Goal: Task Accomplishment & Management: Manage account settings

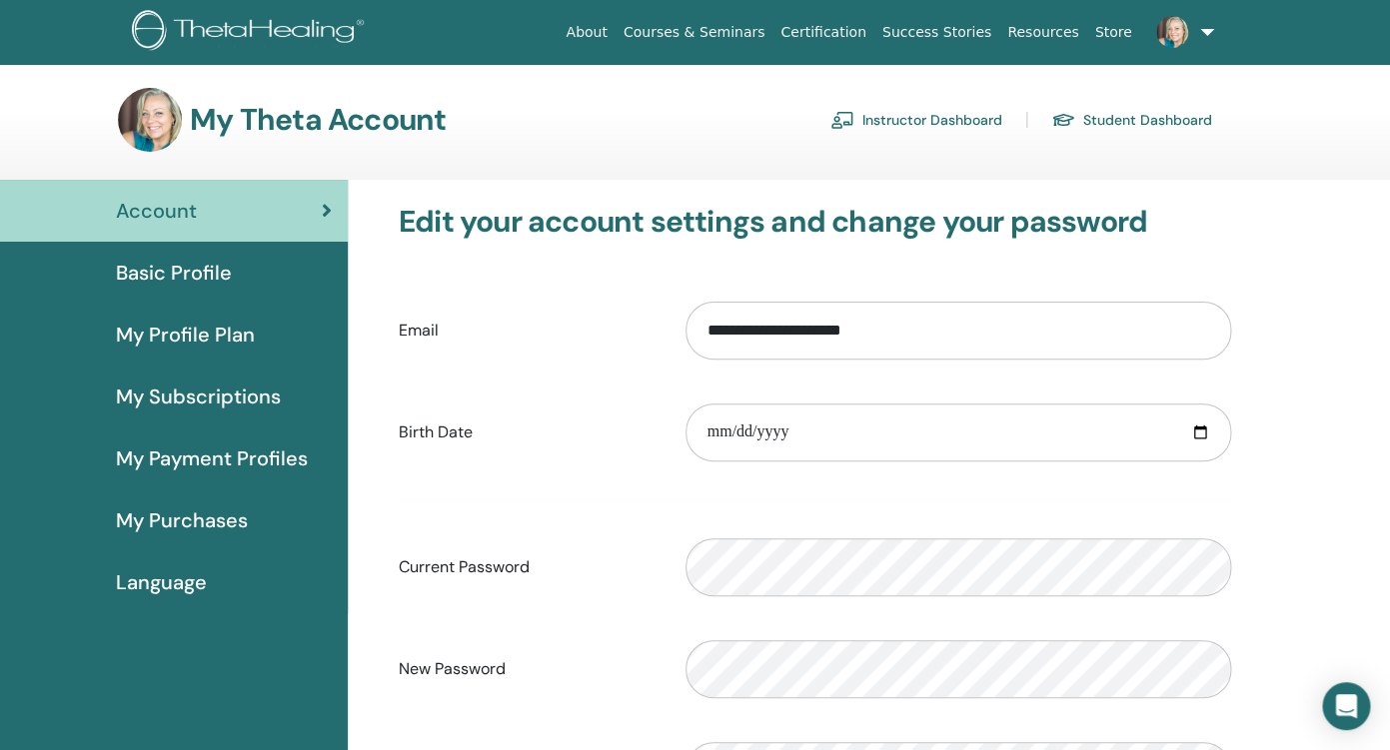
click at [917, 120] on link "Instructor Dashboard" at bounding box center [916, 120] width 172 height 32
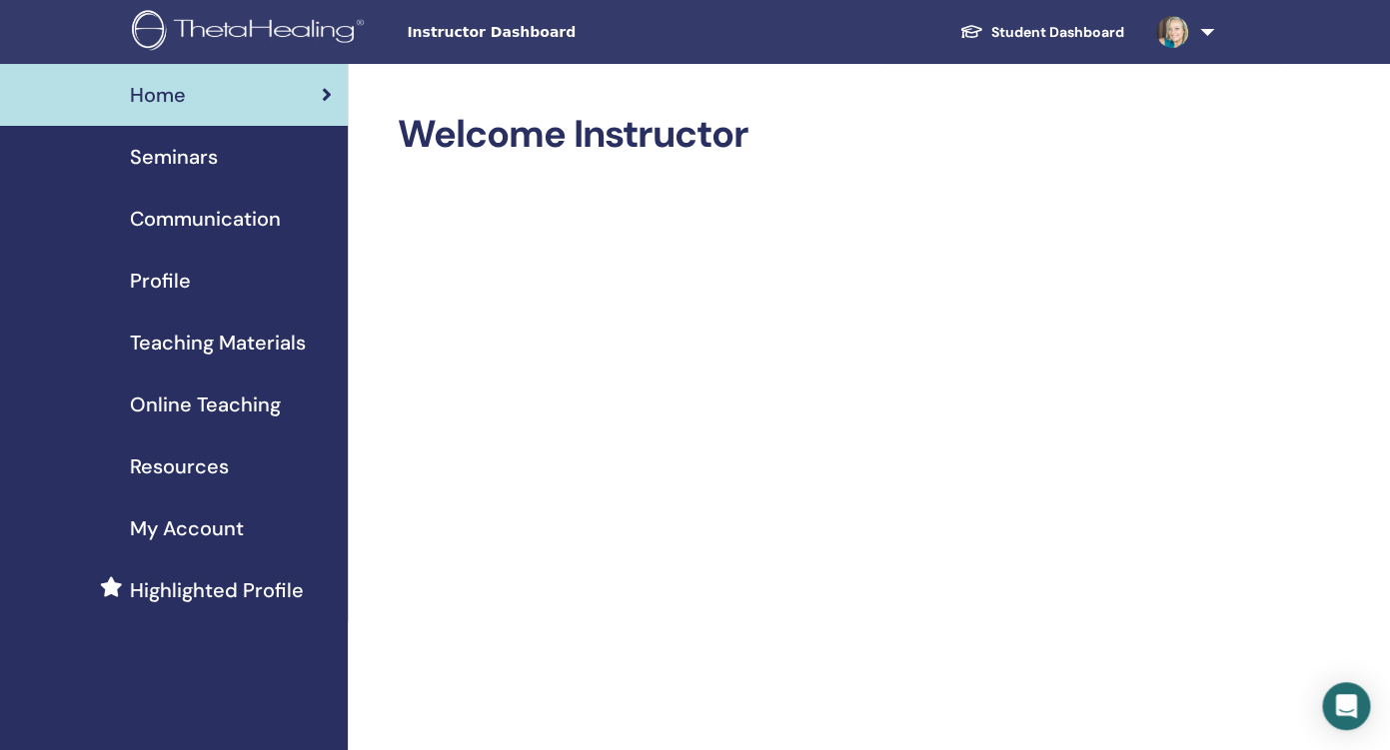
click at [168, 157] on span "Seminars" at bounding box center [174, 157] width 88 height 30
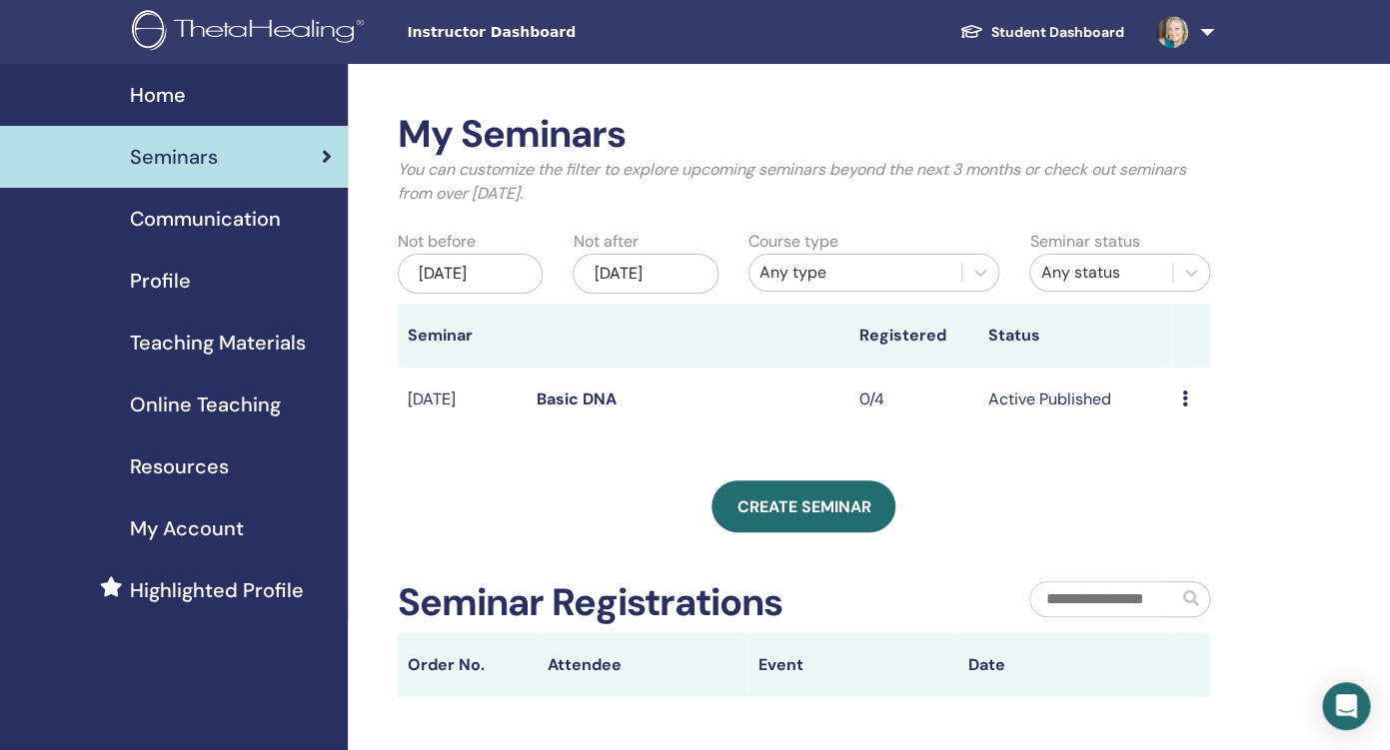
click at [597, 398] on link "Basic DNA" at bounding box center [576, 399] width 80 height 21
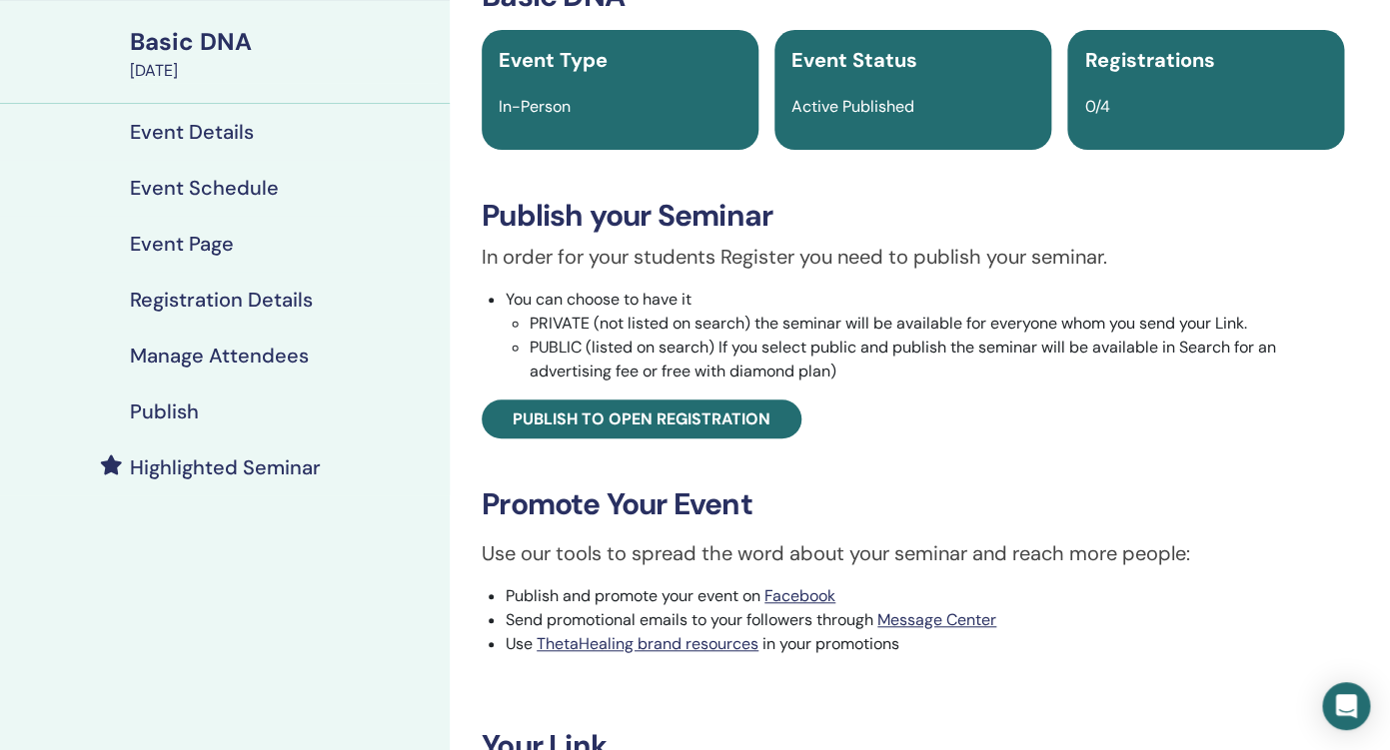
scroll to position [103, 0]
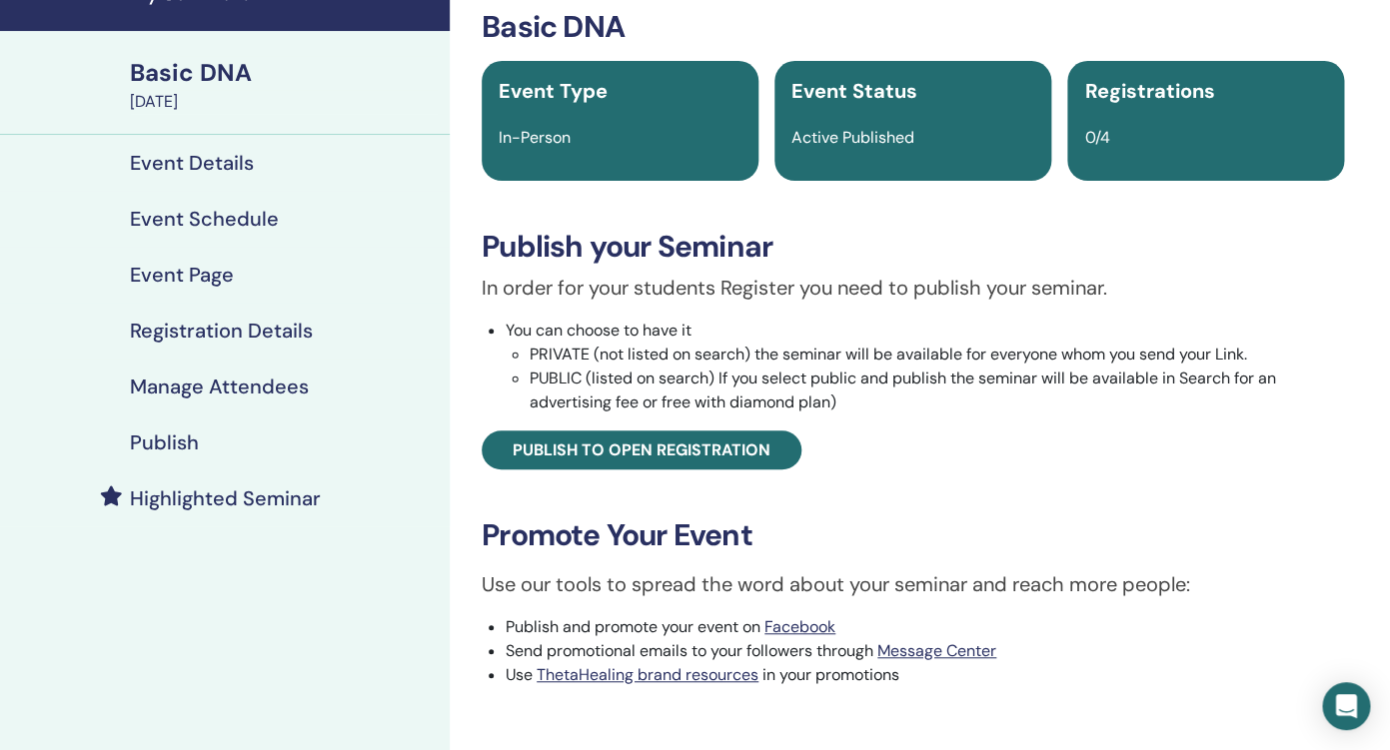
click at [1128, 95] on span "Registrations" at bounding box center [1149, 91] width 130 height 26
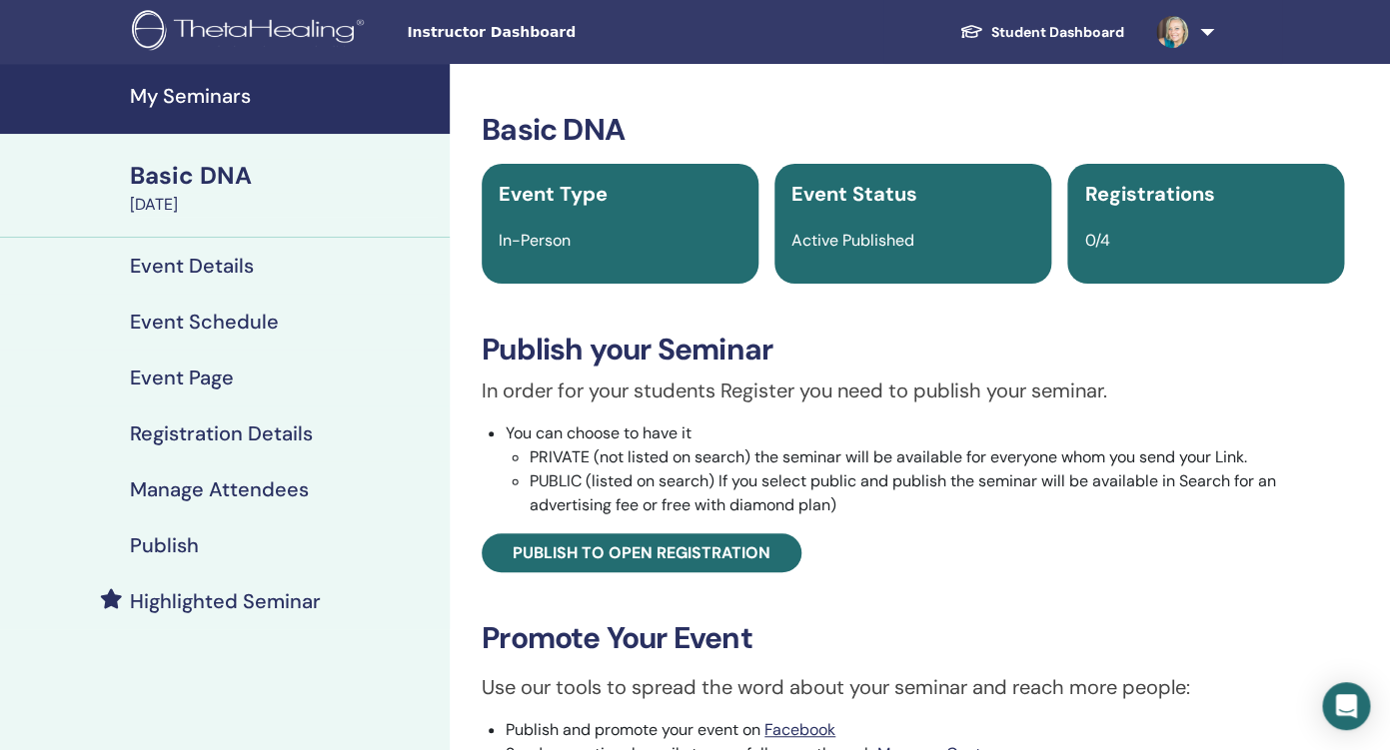
click at [160, 173] on div "Basic DNA" at bounding box center [284, 176] width 308 height 34
click at [187, 265] on h4 "Event Details" at bounding box center [192, 266] width 124 height 24
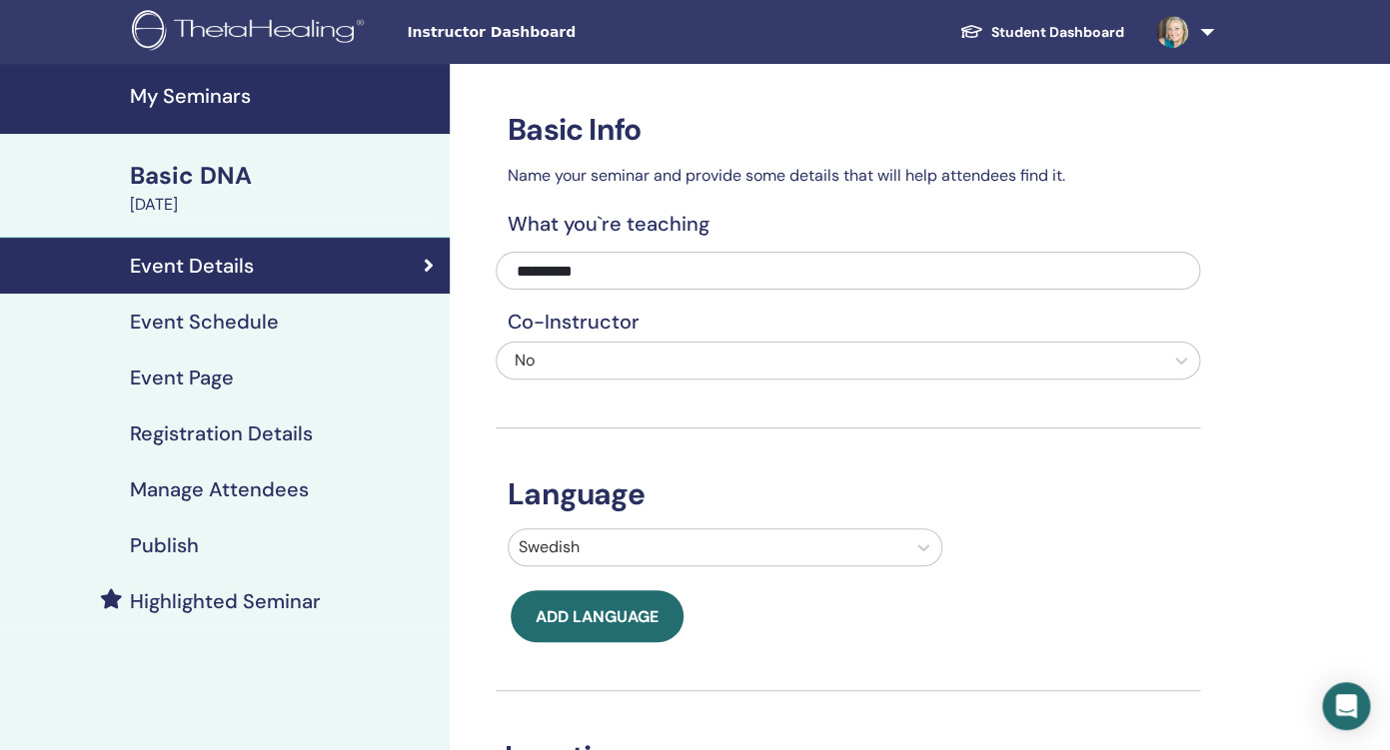
click at [191, 321] on h4 "Event Schedule" at bounding box center [204, 322] width 149 height 24
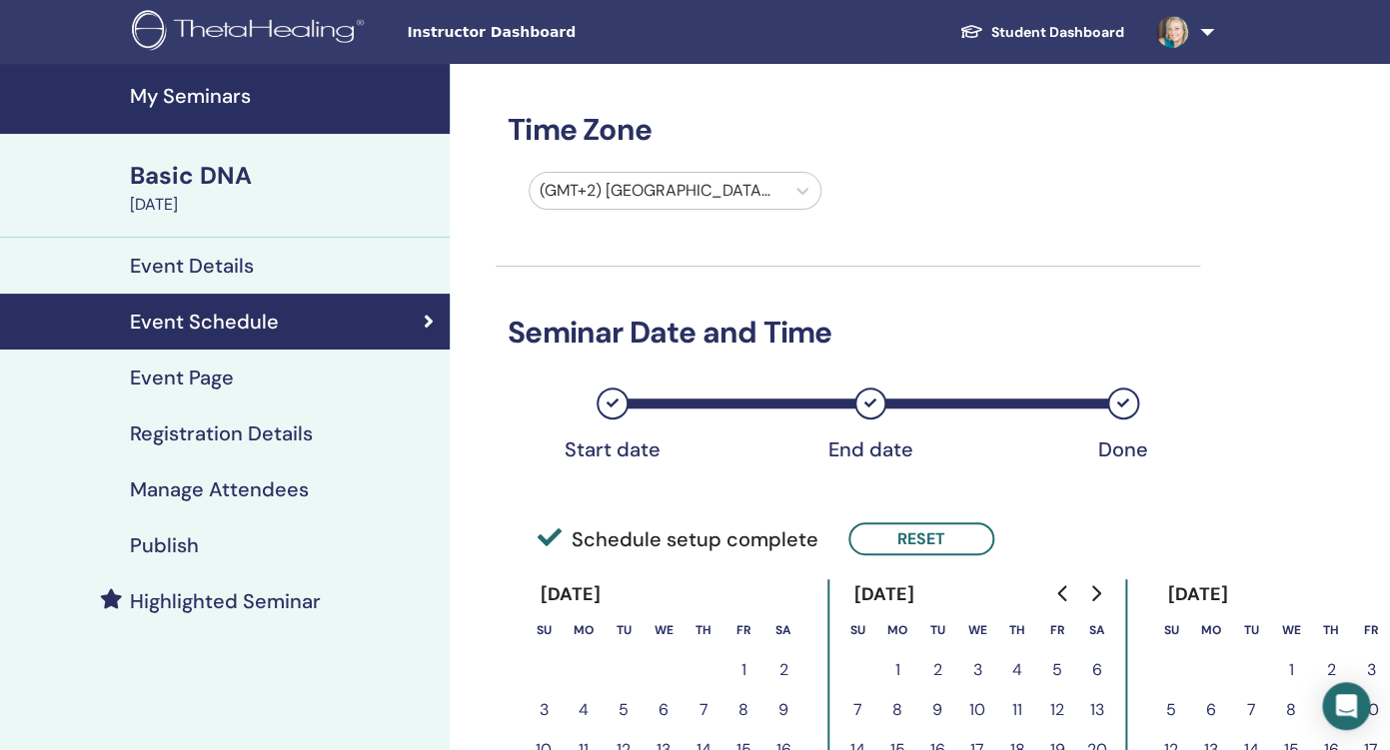
click at [198, 430] on h4 "Registration Details" at bounding box center [221, 434] width 183 height 24
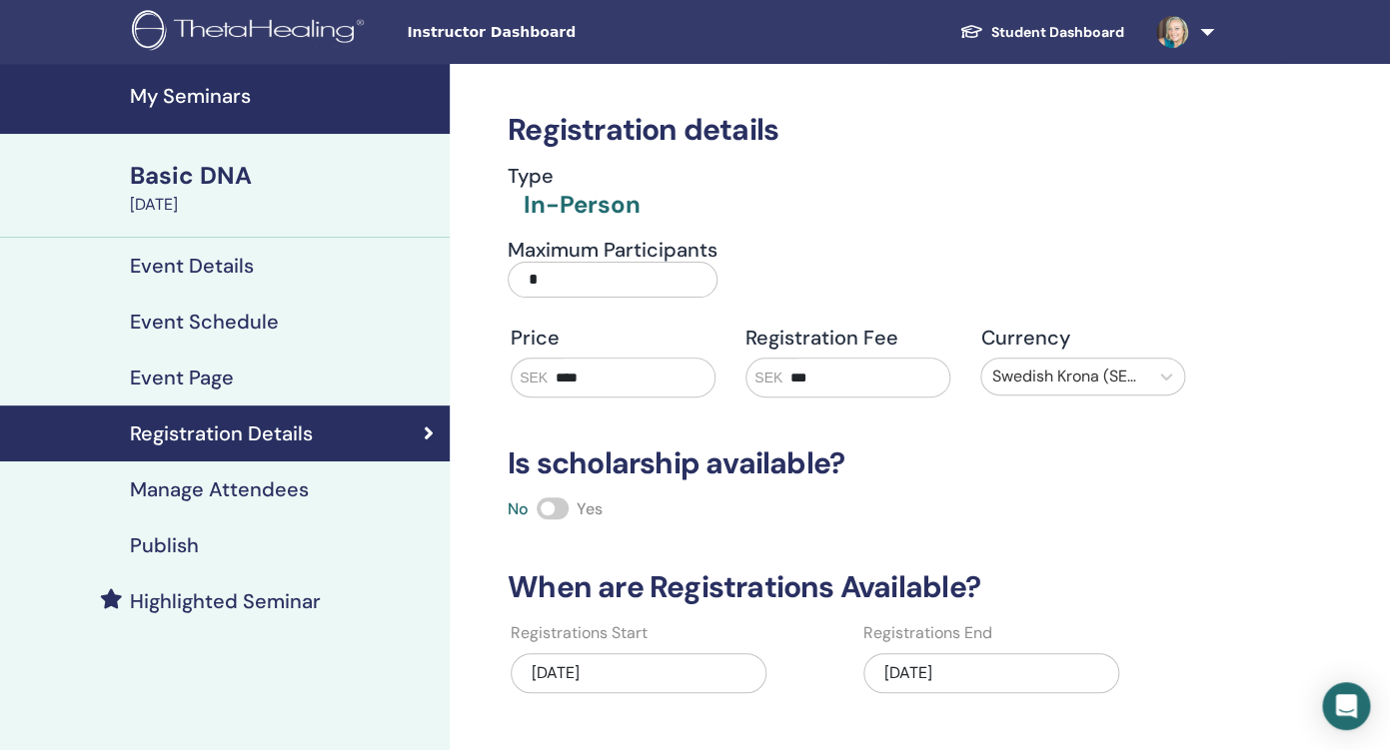
scroll to position [7, 0]
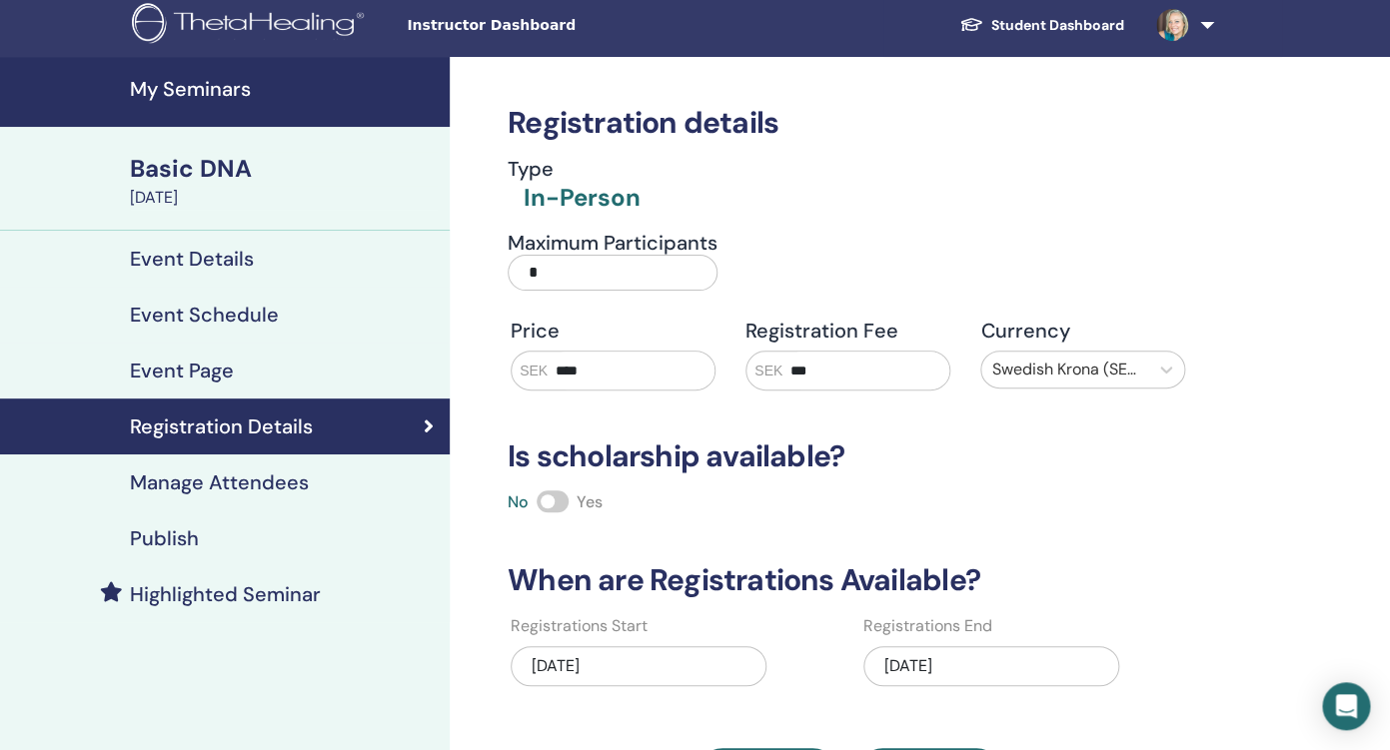
click at [542, 267] on input "*" at bounding box center [613, 273] width 210 height 36
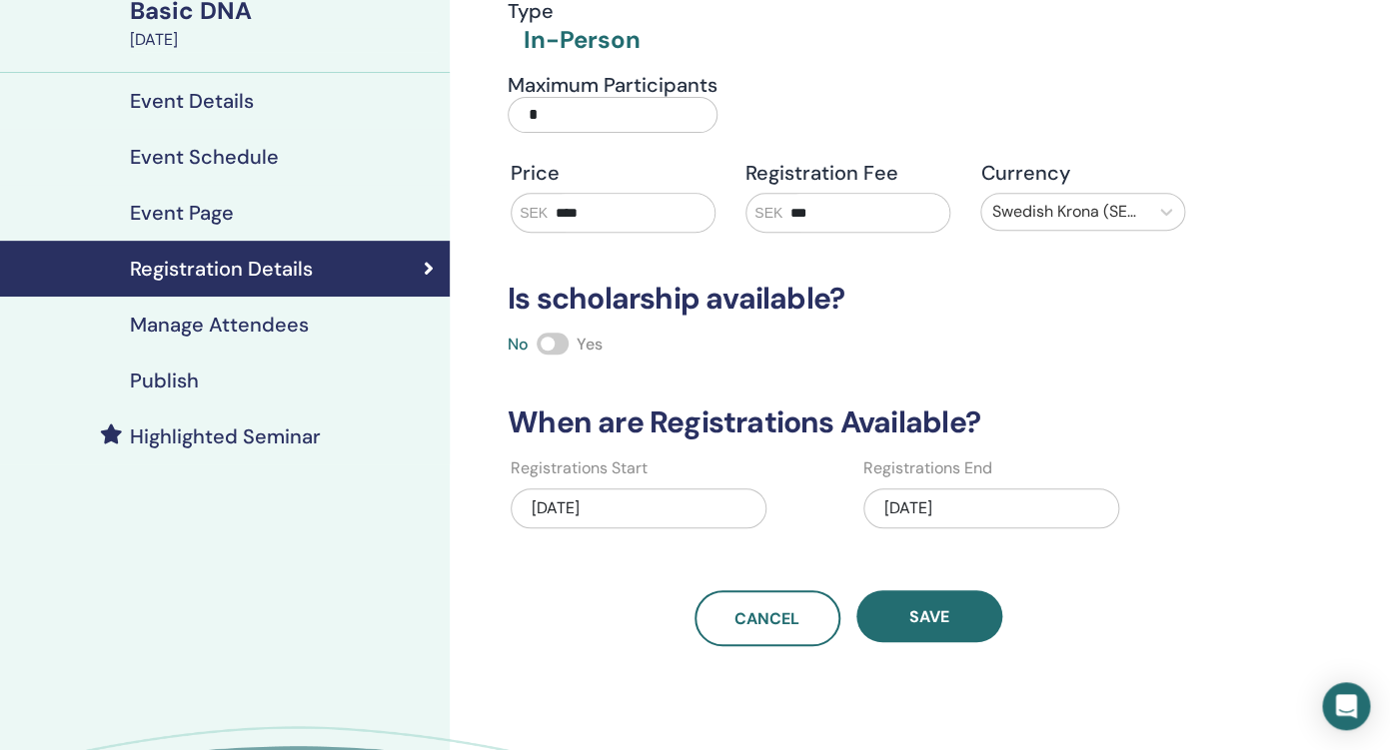
scroll to position [442, 0]
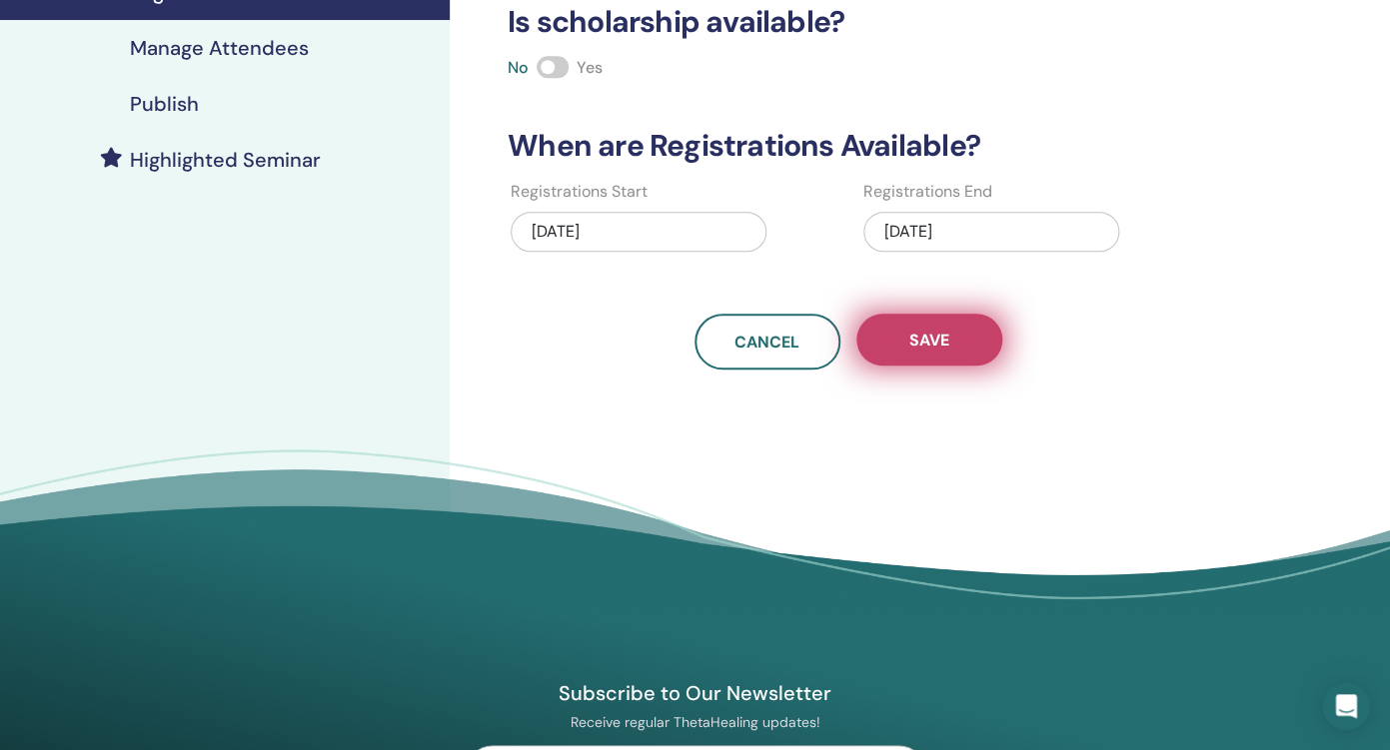
type input "*"
click at [891, 349] on button "Save" at bounding box center [929, 340] width 146 height 52
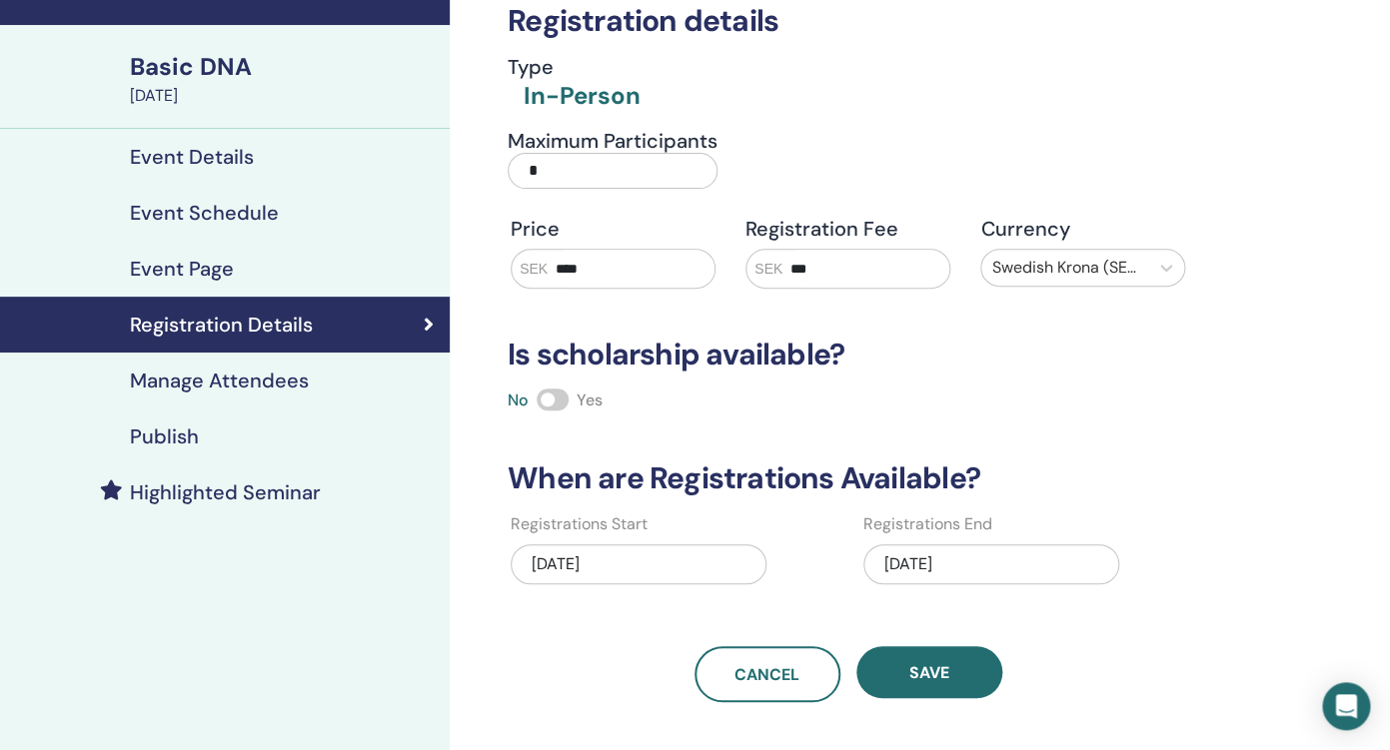
scroll to position [50, 0]
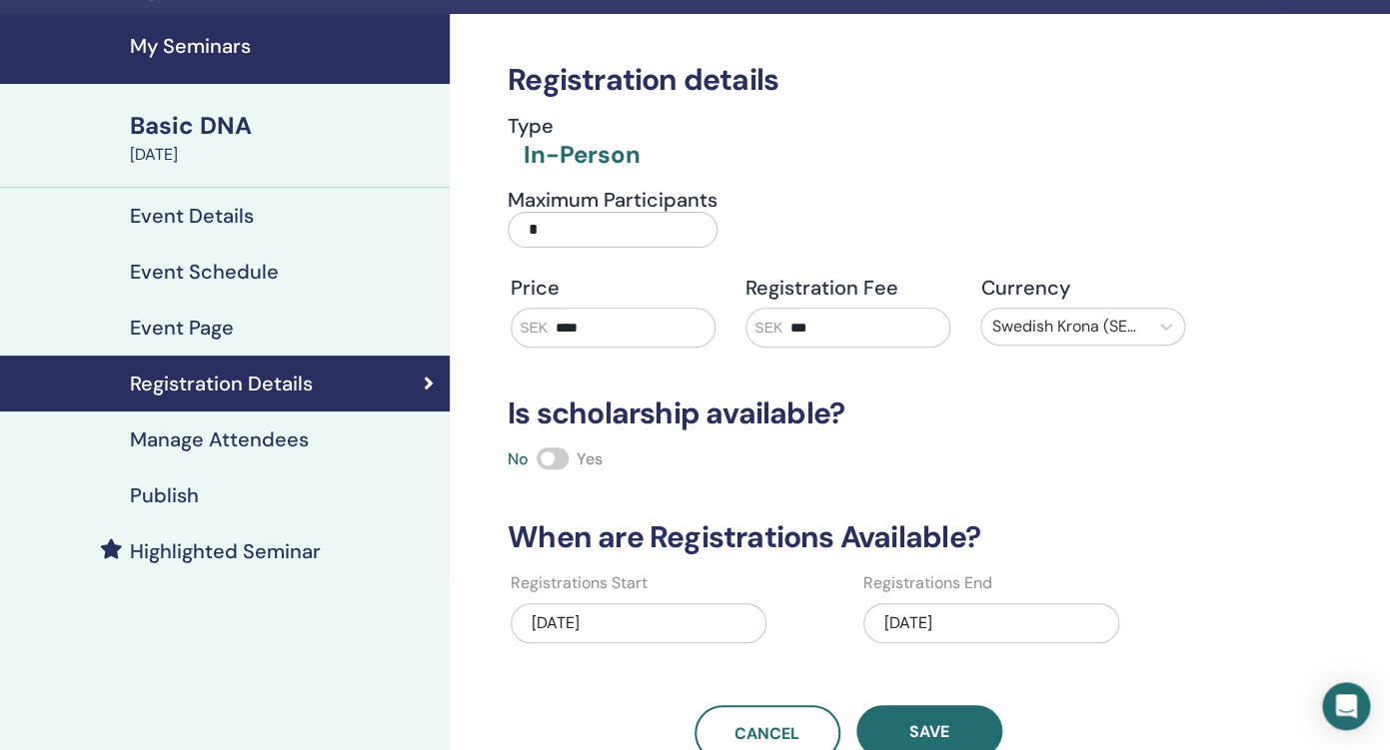
click at [260, 447] on h4 "Manage Attendees" at bounding box center [219, 440] width 179 height 24
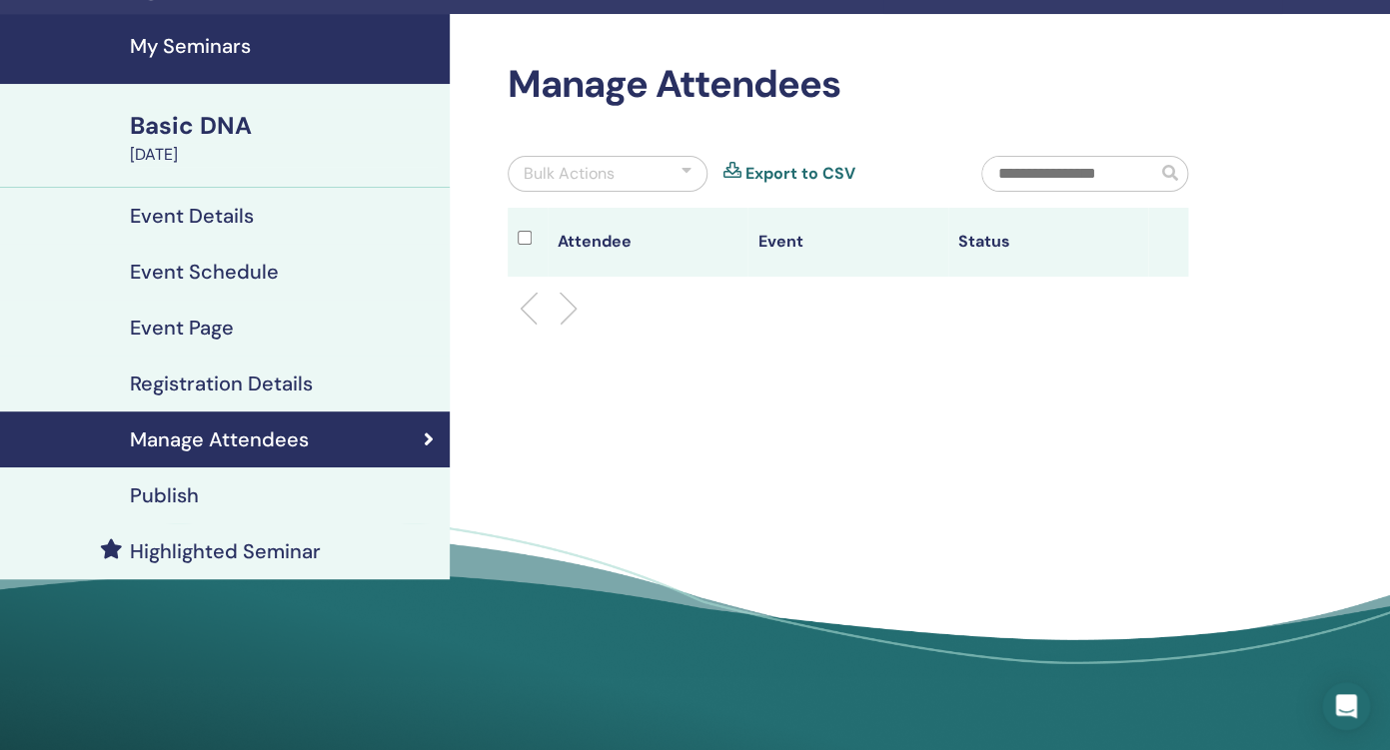
click at [843, 243] on th "Event" at bounding box center [847, 242] width 200 height 69
click at [563, 310] on li at bounding box center [560, 309] width 34 height 34
click at [346, 493] on div "Publish" at bounding box center [225, 496] width 418 height 24
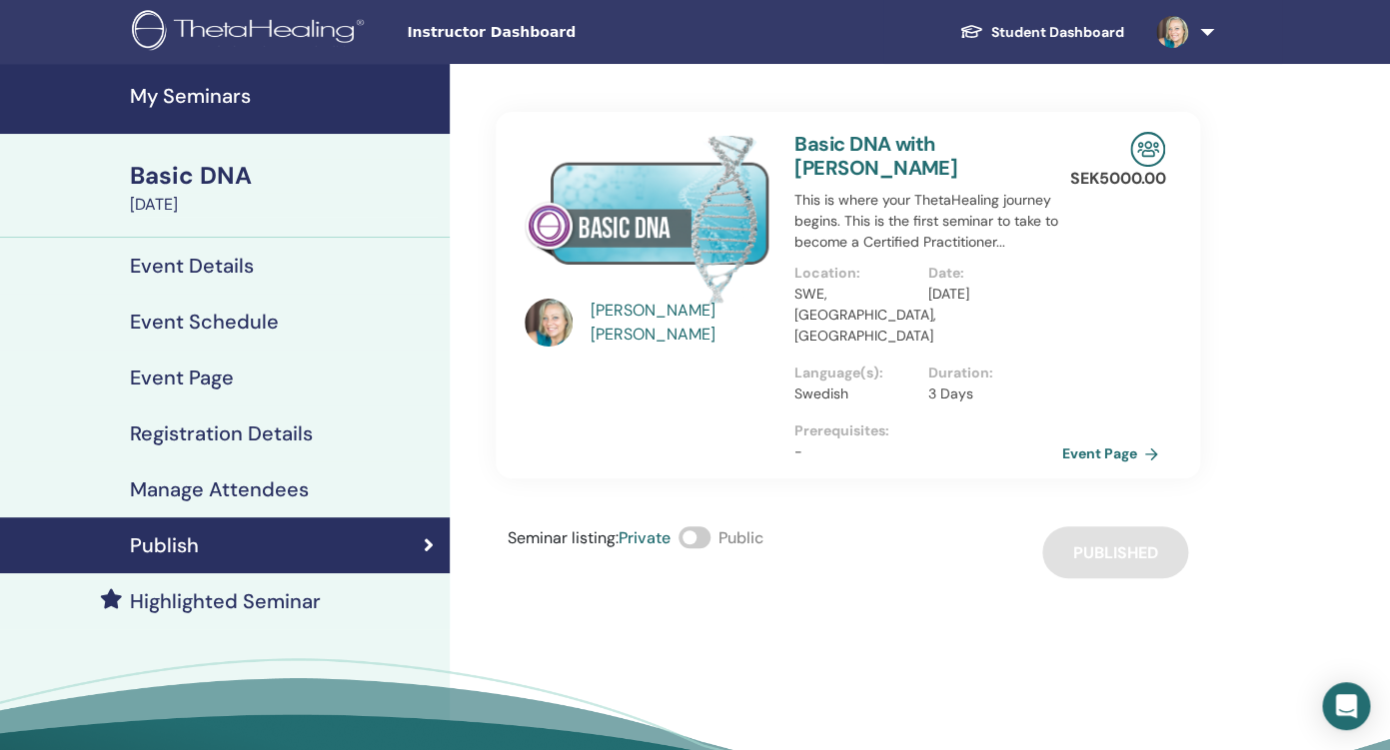
click at [211, 187] on div "Basic DNA" at bounding box center [284, 176] width 308 height 34
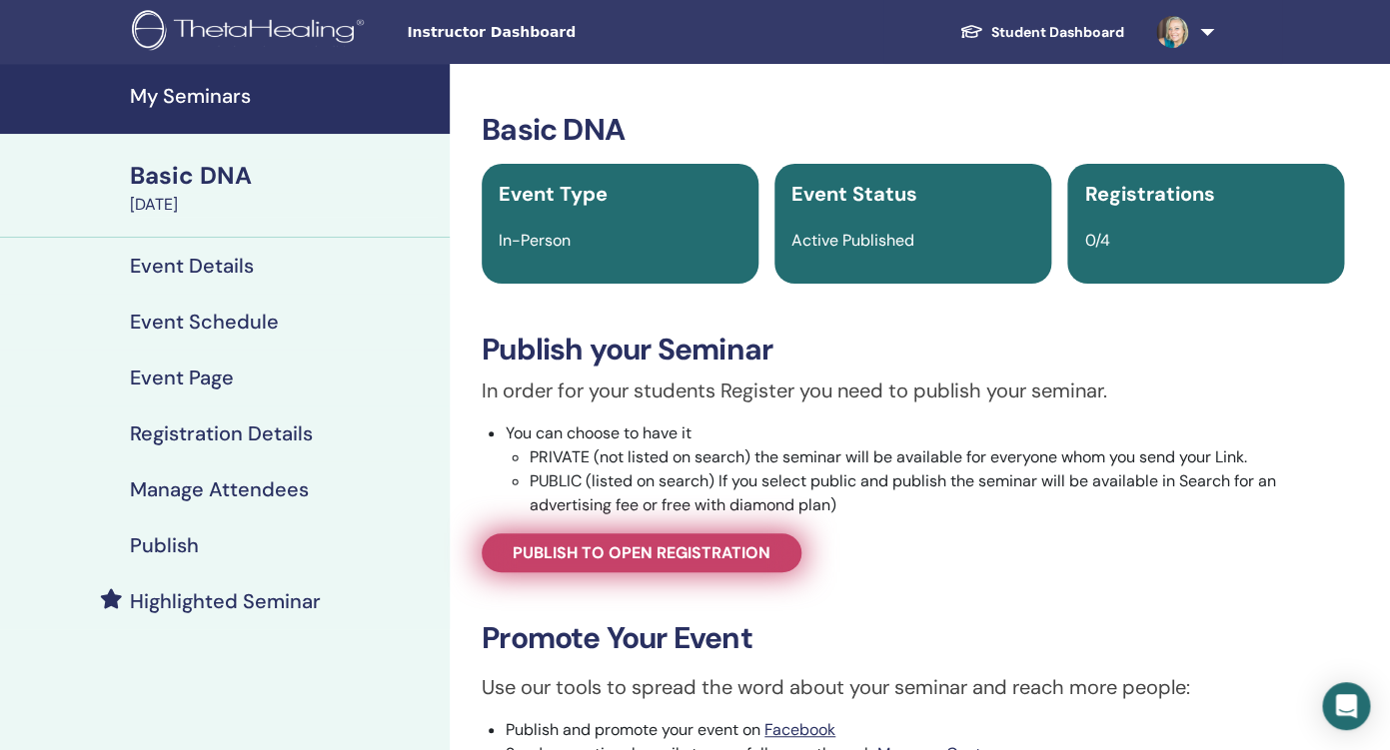
click at [614, 560] on span "Publish to open registration" at bounding box center [642, 552] width 258 height 21
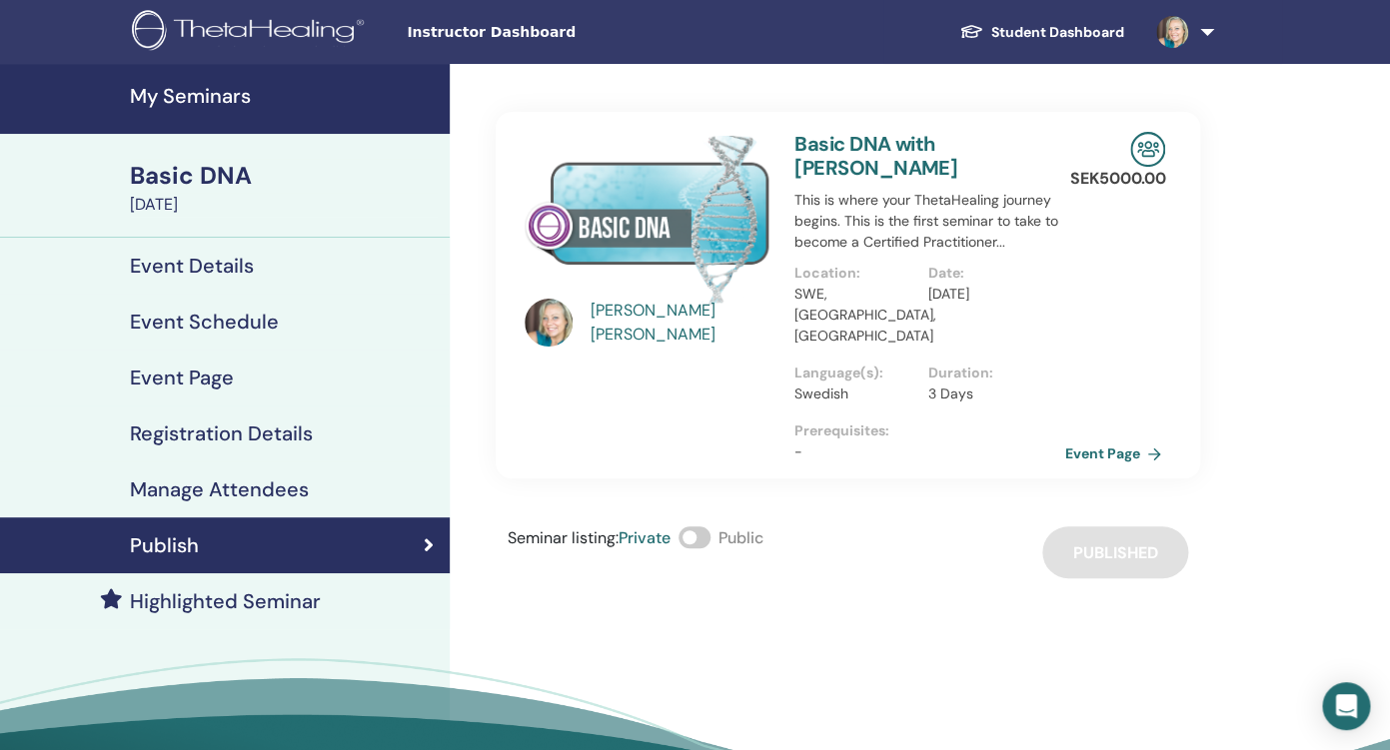
click at [1084, 439] on link "Event Page" at bounding box center [1116, 454] width 105 height 30
click at [205, 94] on h4 "My Seminars" at bounding box center [284, 96] width 308 height 24
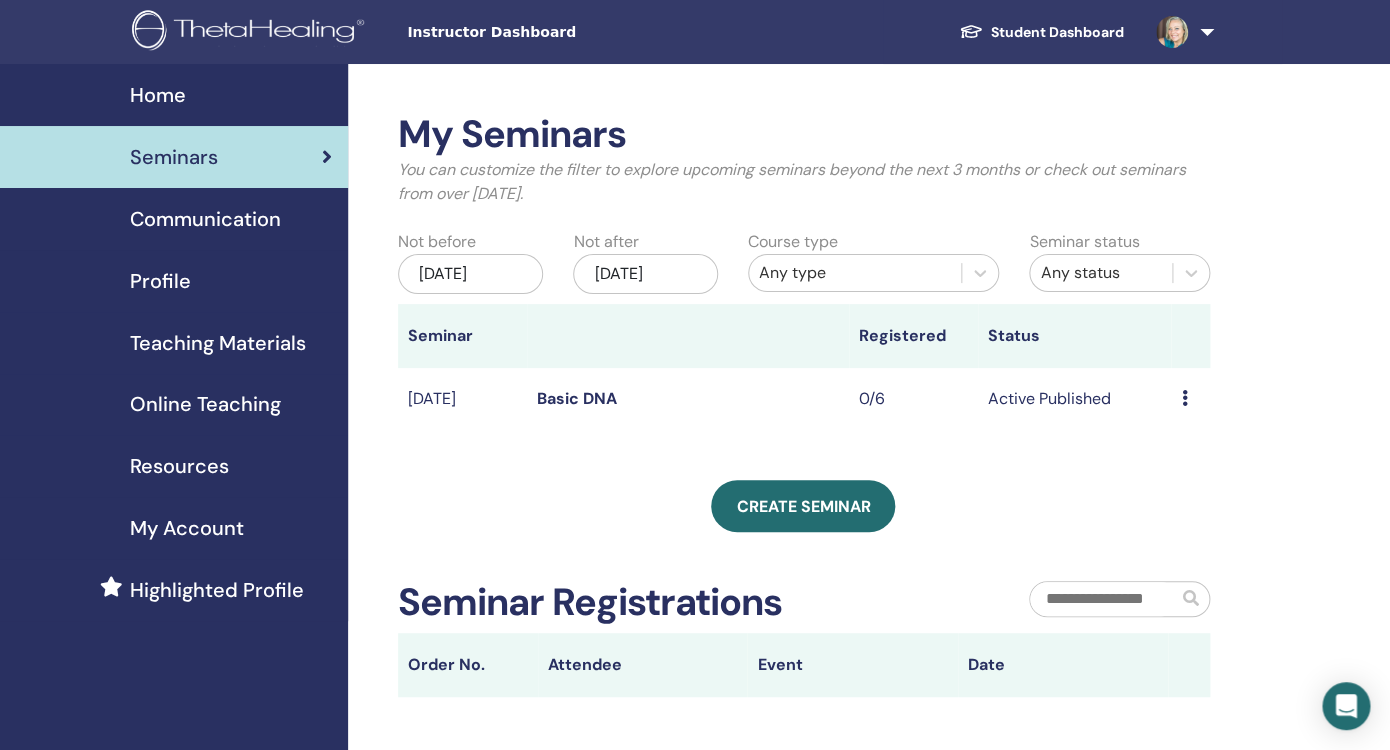
click at [217, 223] on span "Communication" at bounding box center [205, 219] width 151 height 30
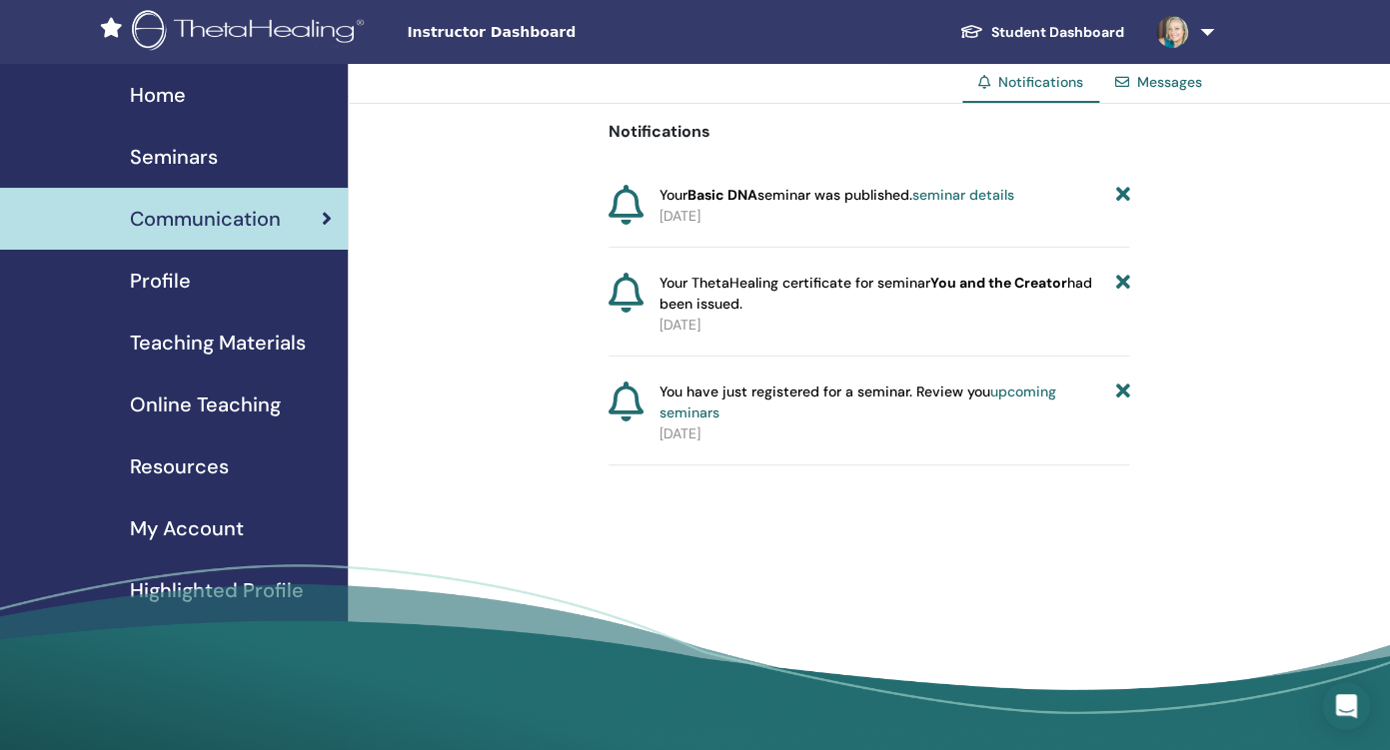
click at [971, 197] on link "seminar details" at bounding box center [963, 195] width 102 height 18
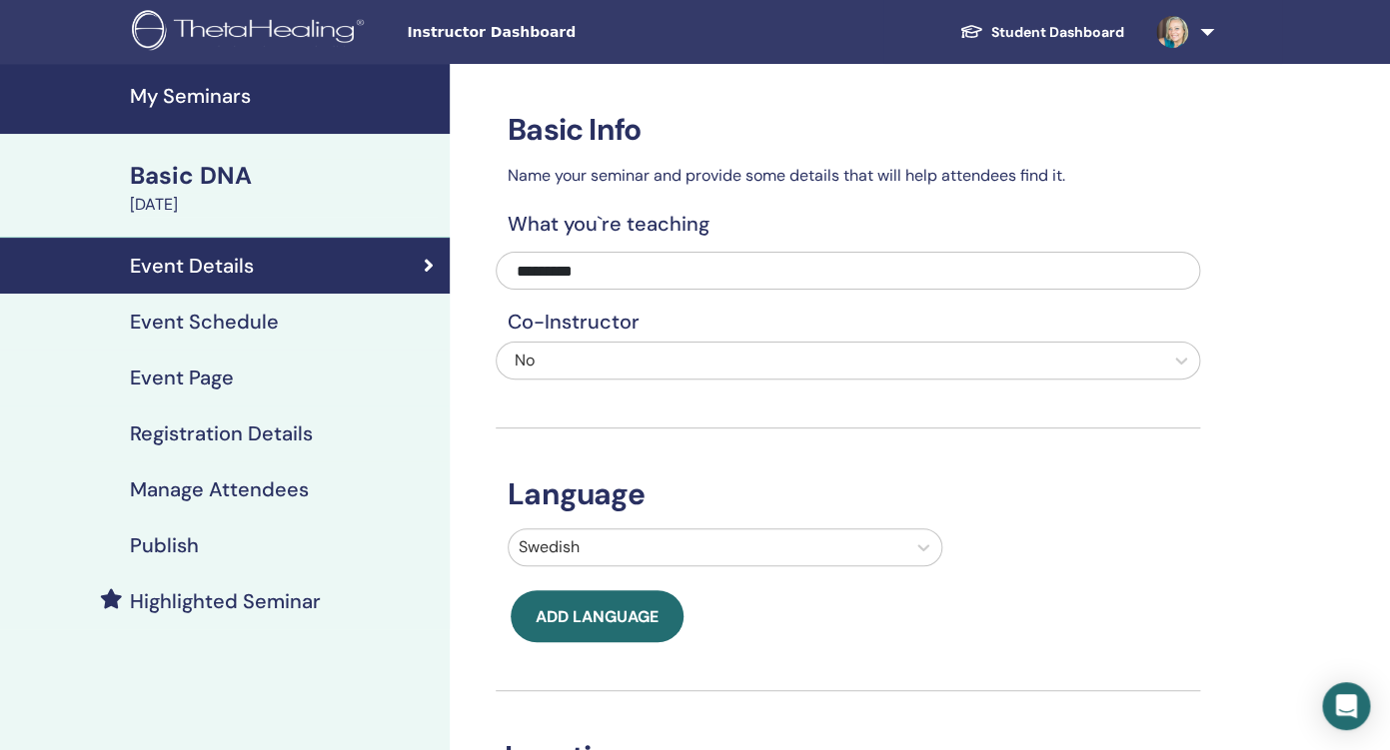
scroll to position [3, 0]
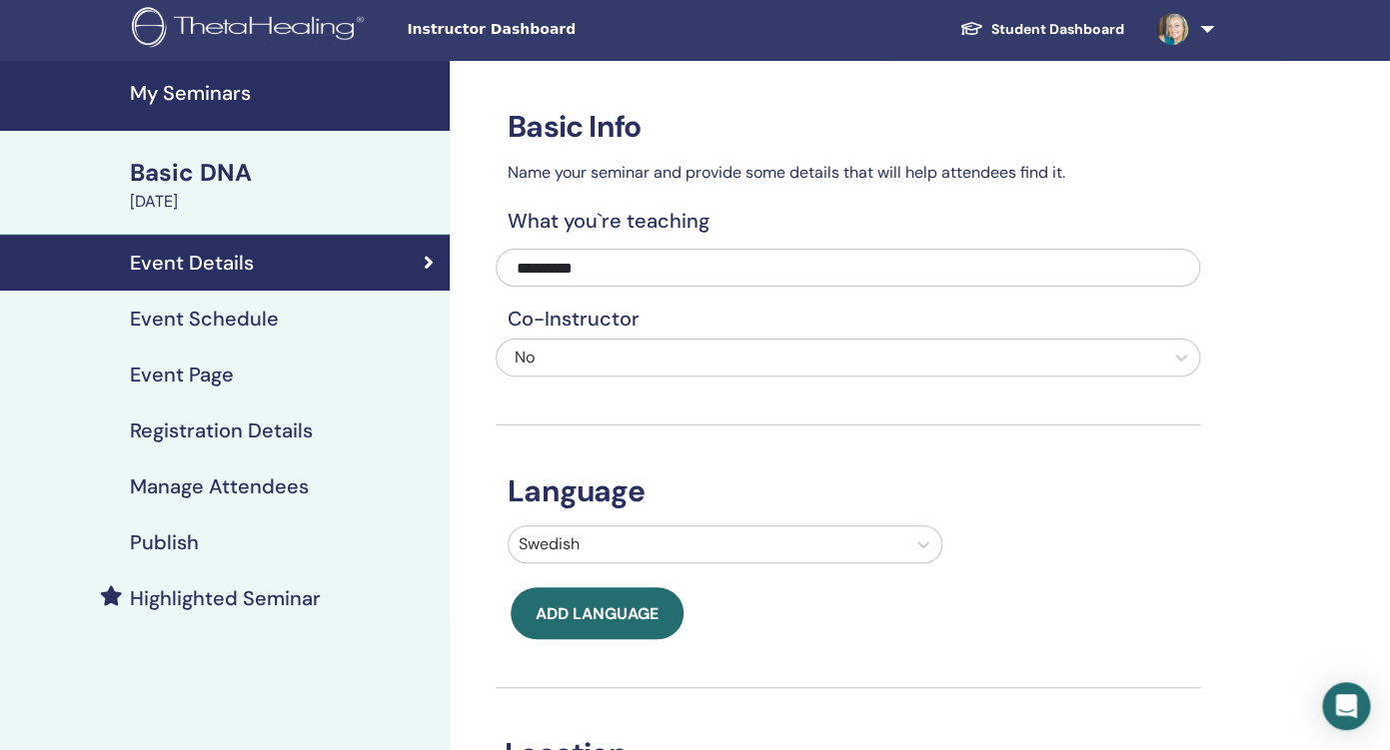
click at [199, 321] on h4 "Event Schedule" at bounding box center [204, 319] width 149 height 24
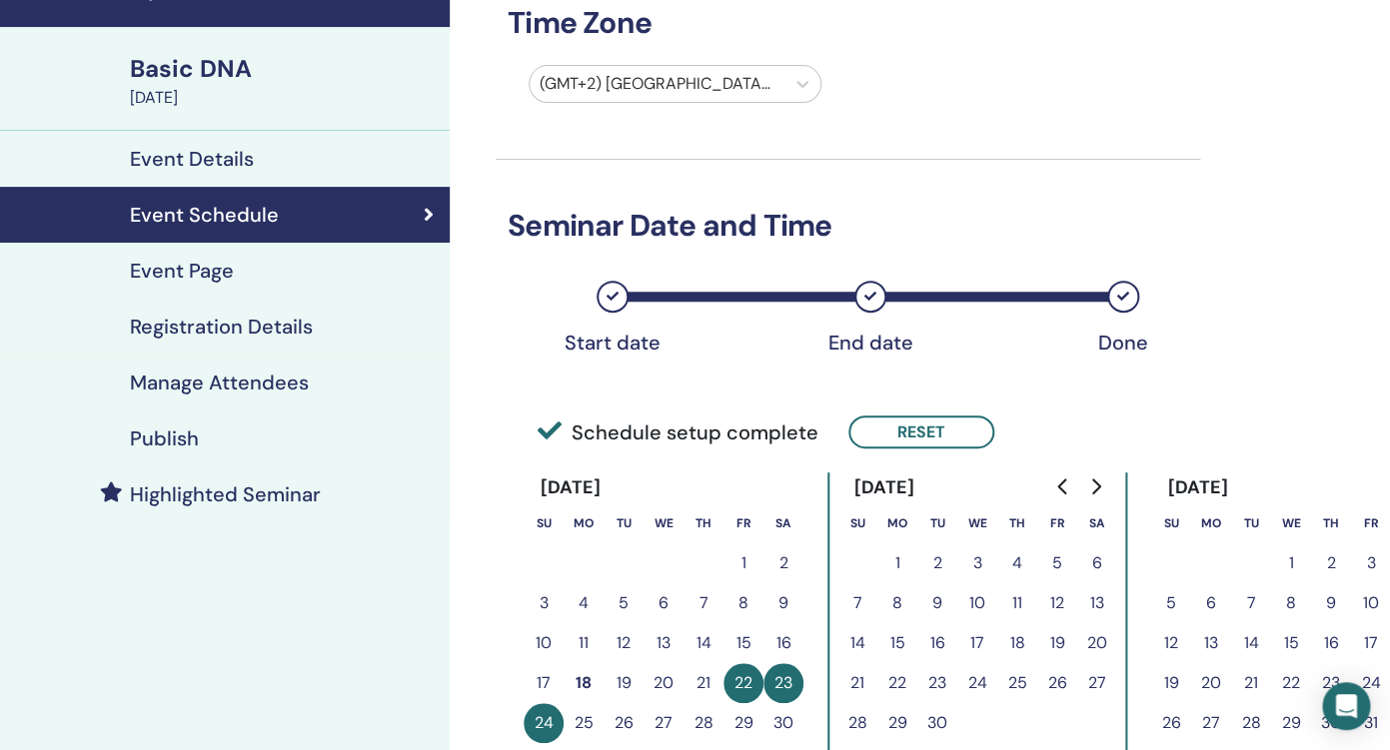
scroll to position [149, 0]
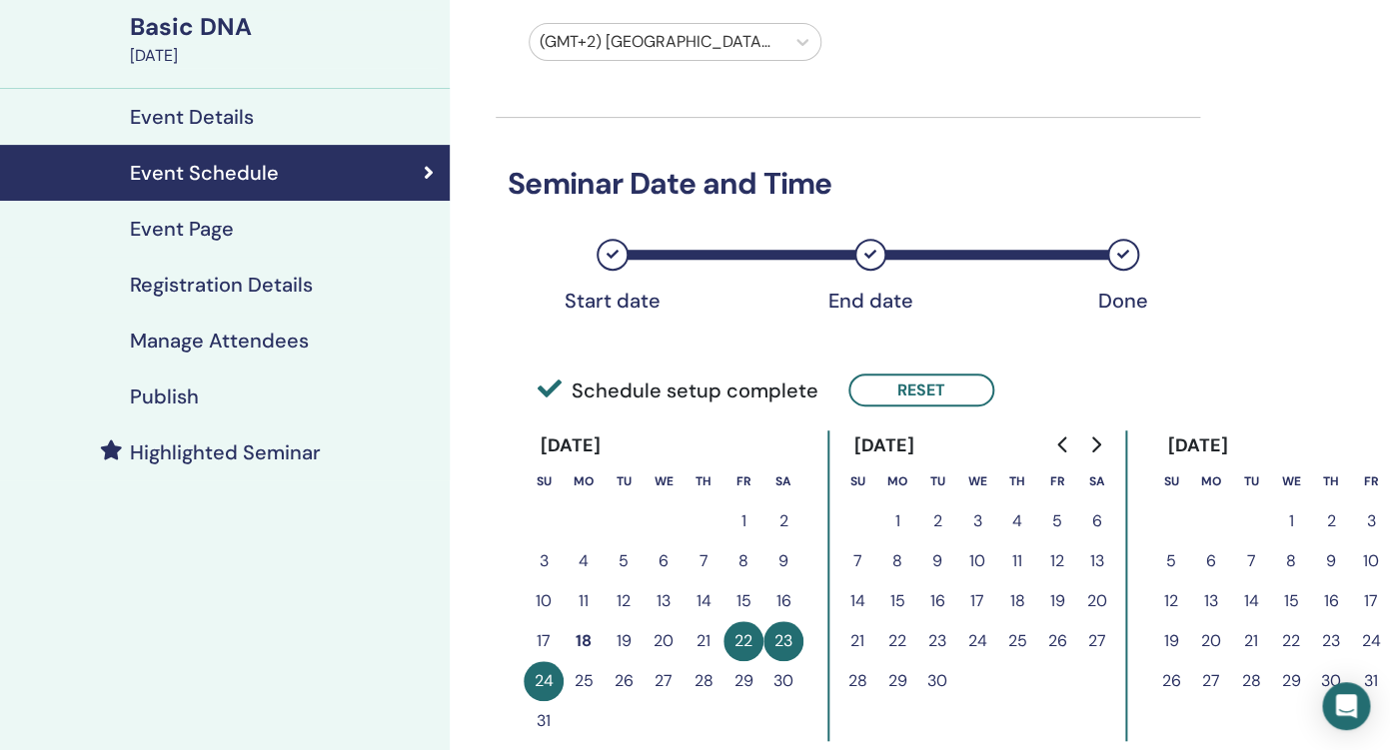
click at [191, 236] on h4 "Event Page" at bounding box center [182, 229] width 104 height 24
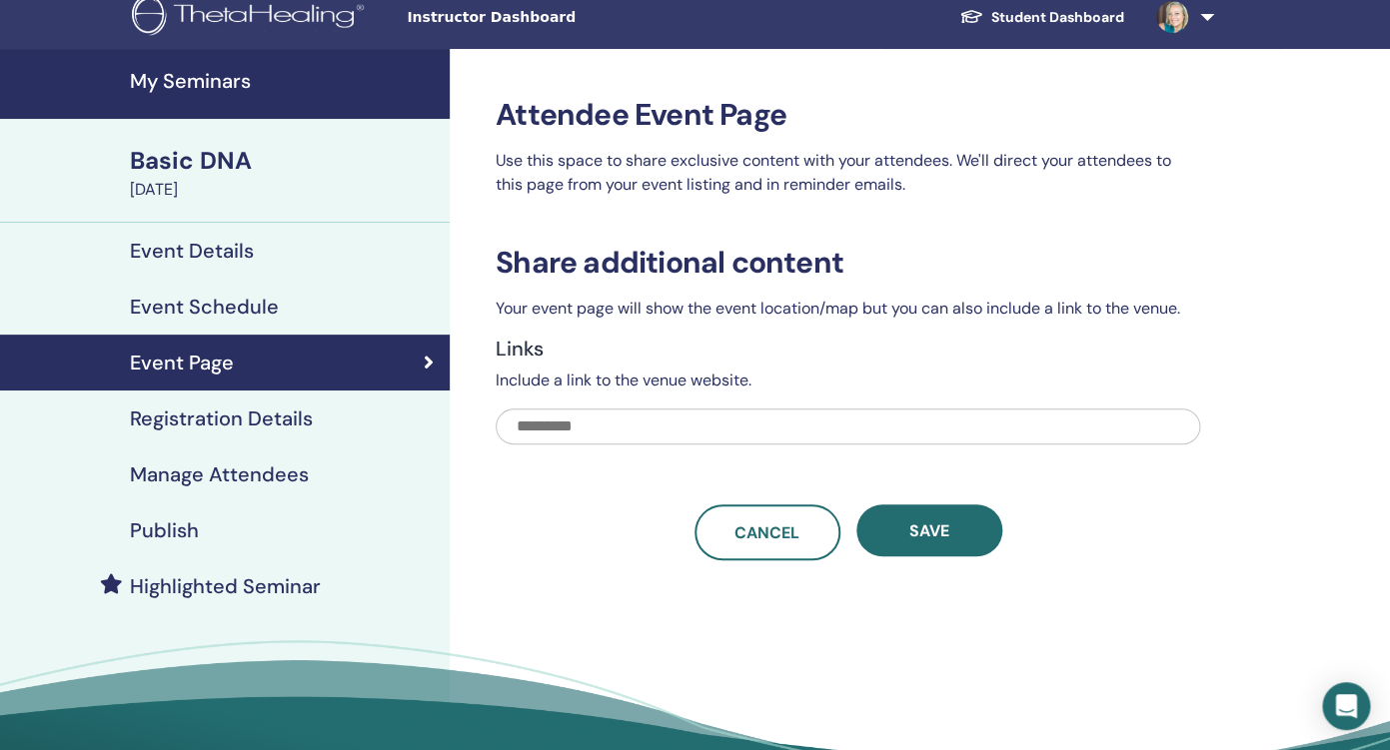
scroll to position [10, 0]
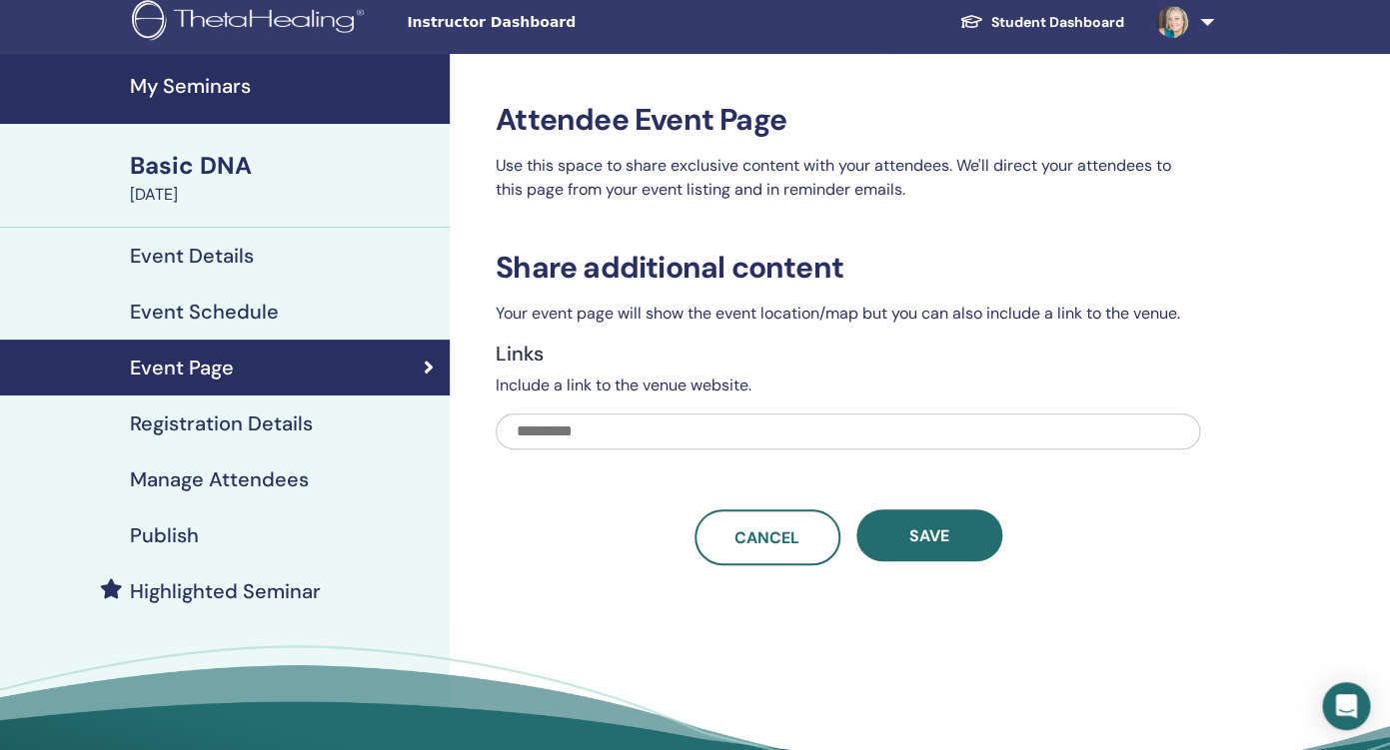
click at [188, 423] on h4 "Registration Details" at bounding box center [221, 424] width 183 height 24
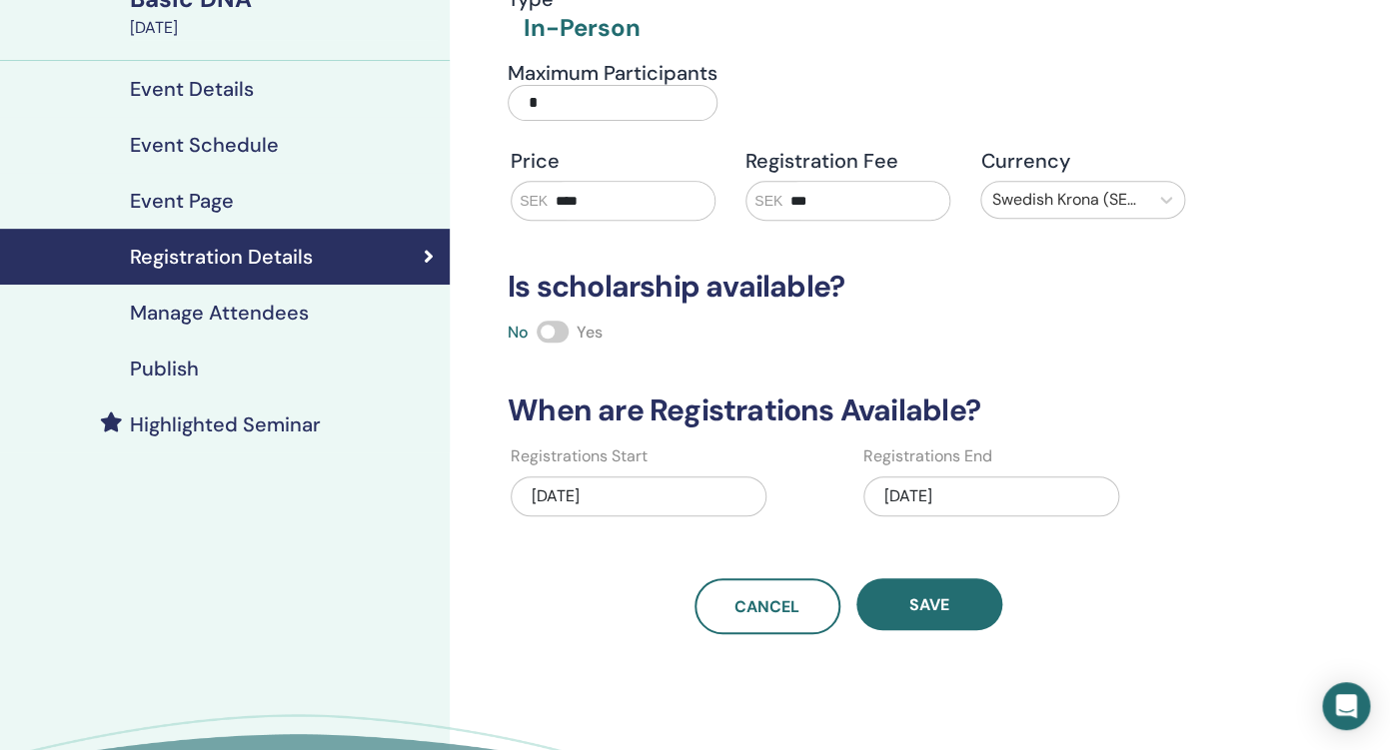
scroll to position [192, 0]
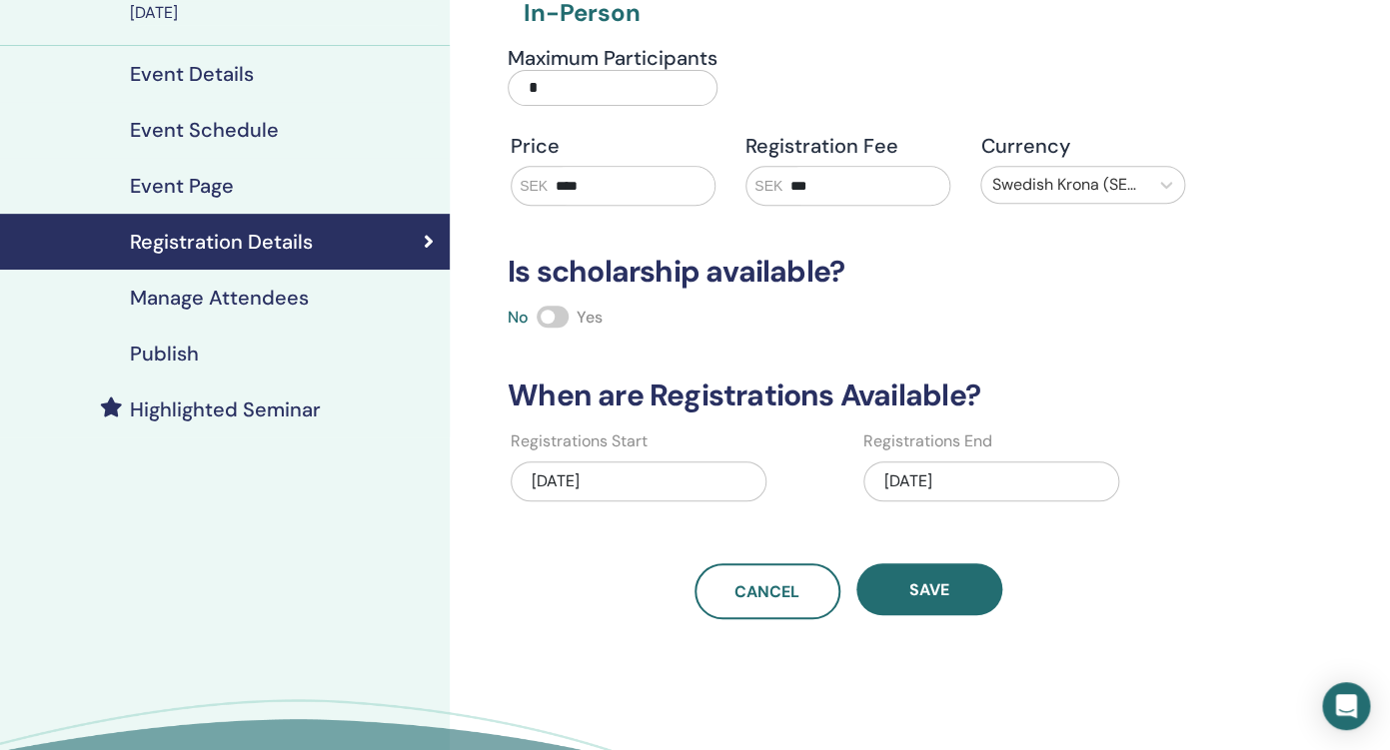
click at [564, 319] on span at bounding box center [552, 317] width 32 height 22
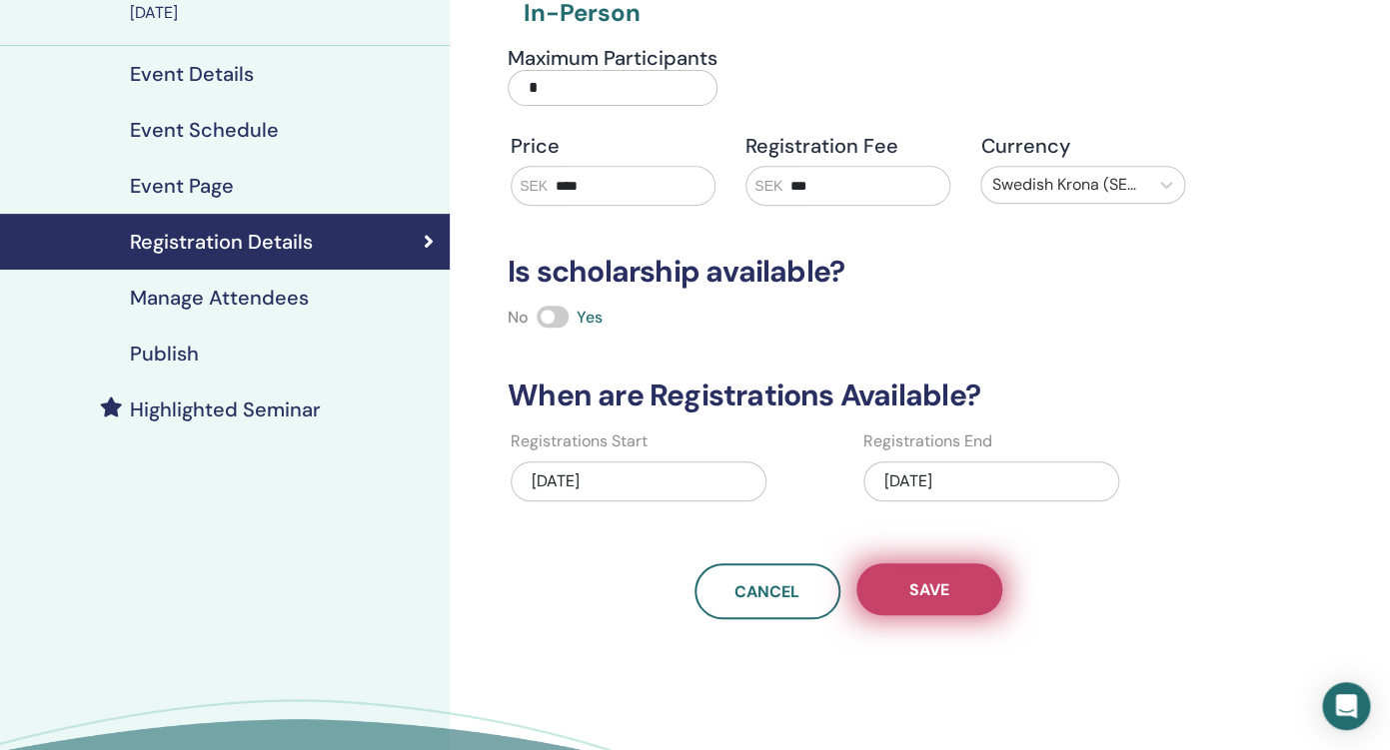
click at [959, 587] on button "Save" at bounding box center [929, 589] width 146 height 52
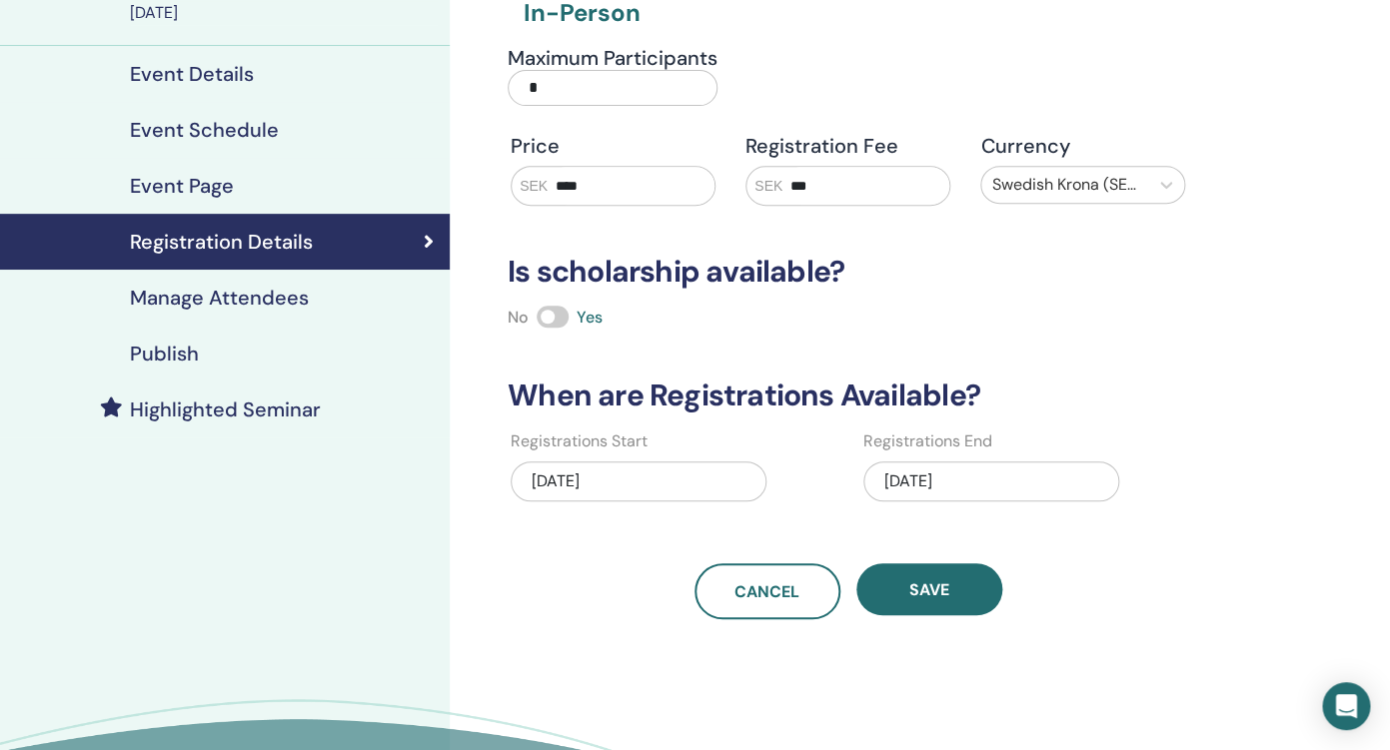
click at [264, 304] on h4 "Manage Attendees" at bounding box center [219, 298] width 179 height 24
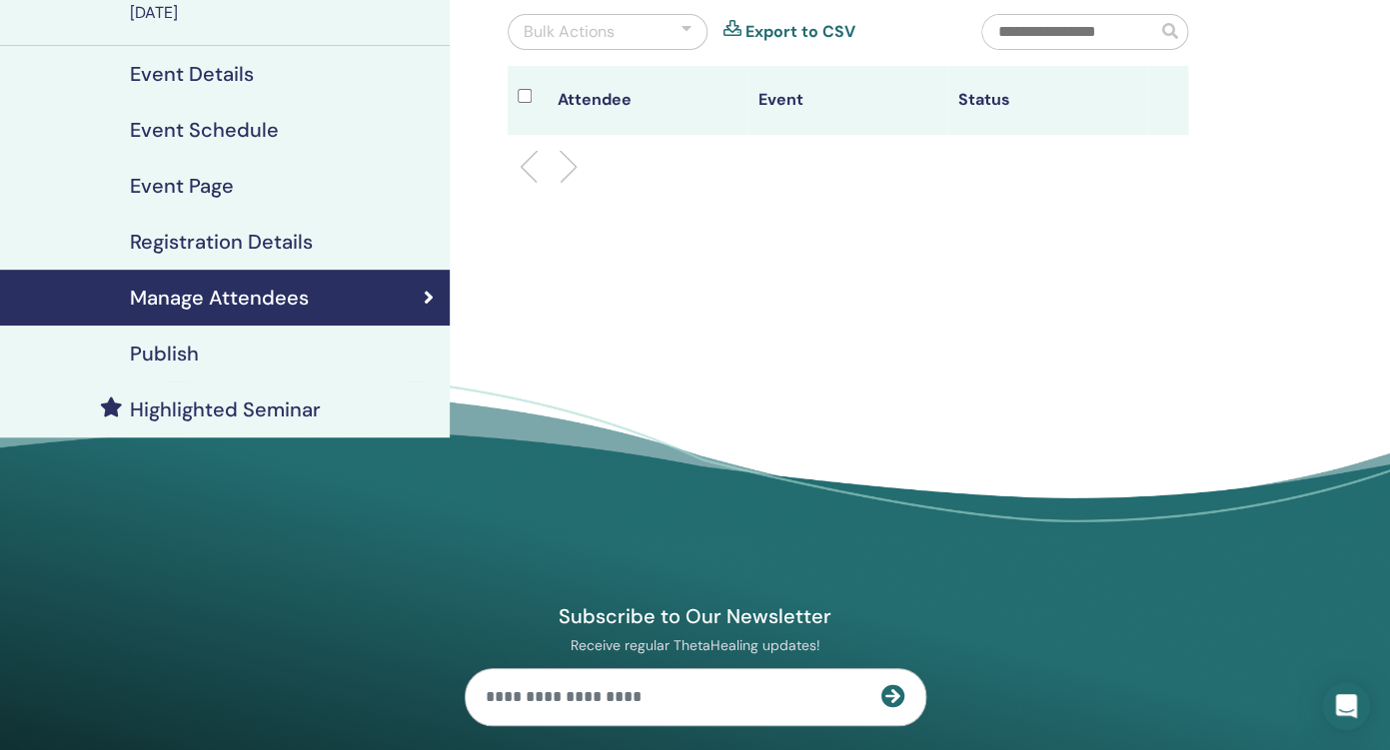
click at [244, 365] on div "Publish" at bounding box center [225, 354] width 418 height 24
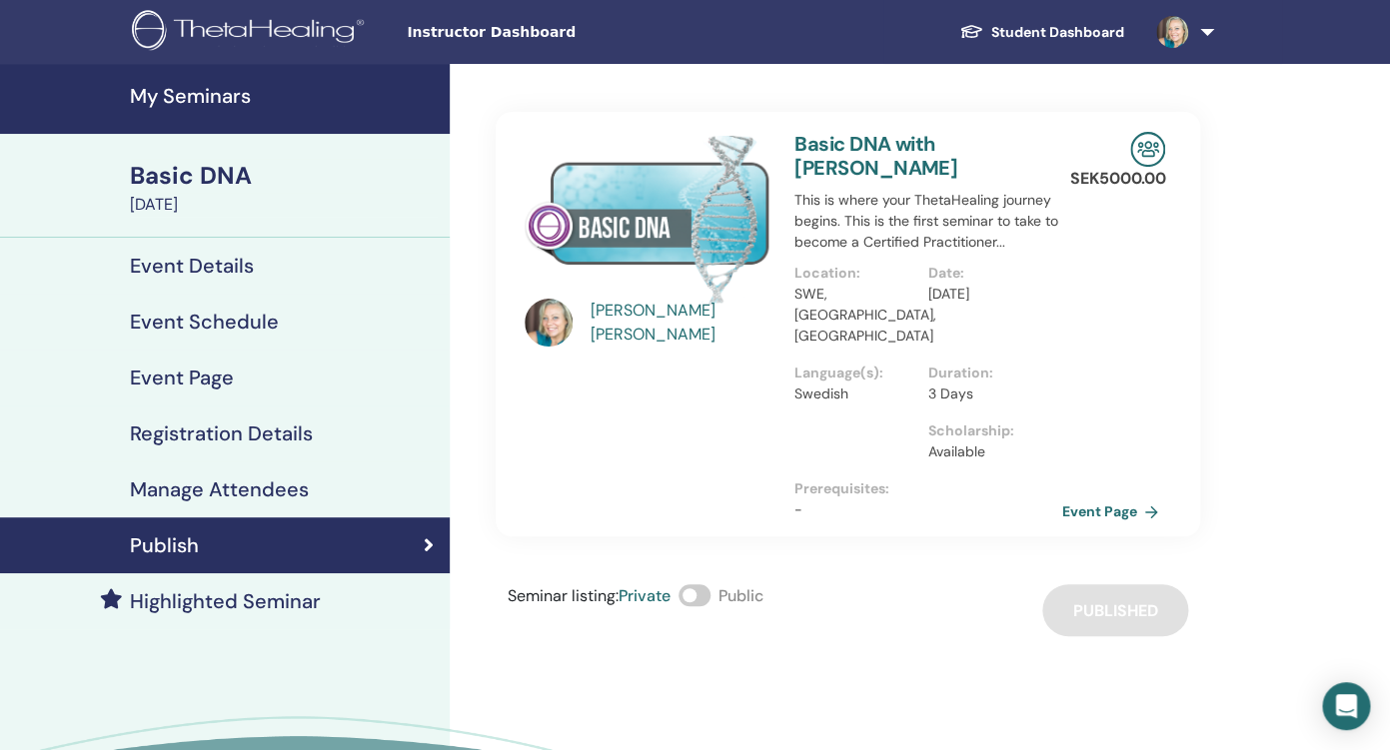
click at [198, 272] on h4 "Event Details" at bounding box center [192, 266] width 124 height 24
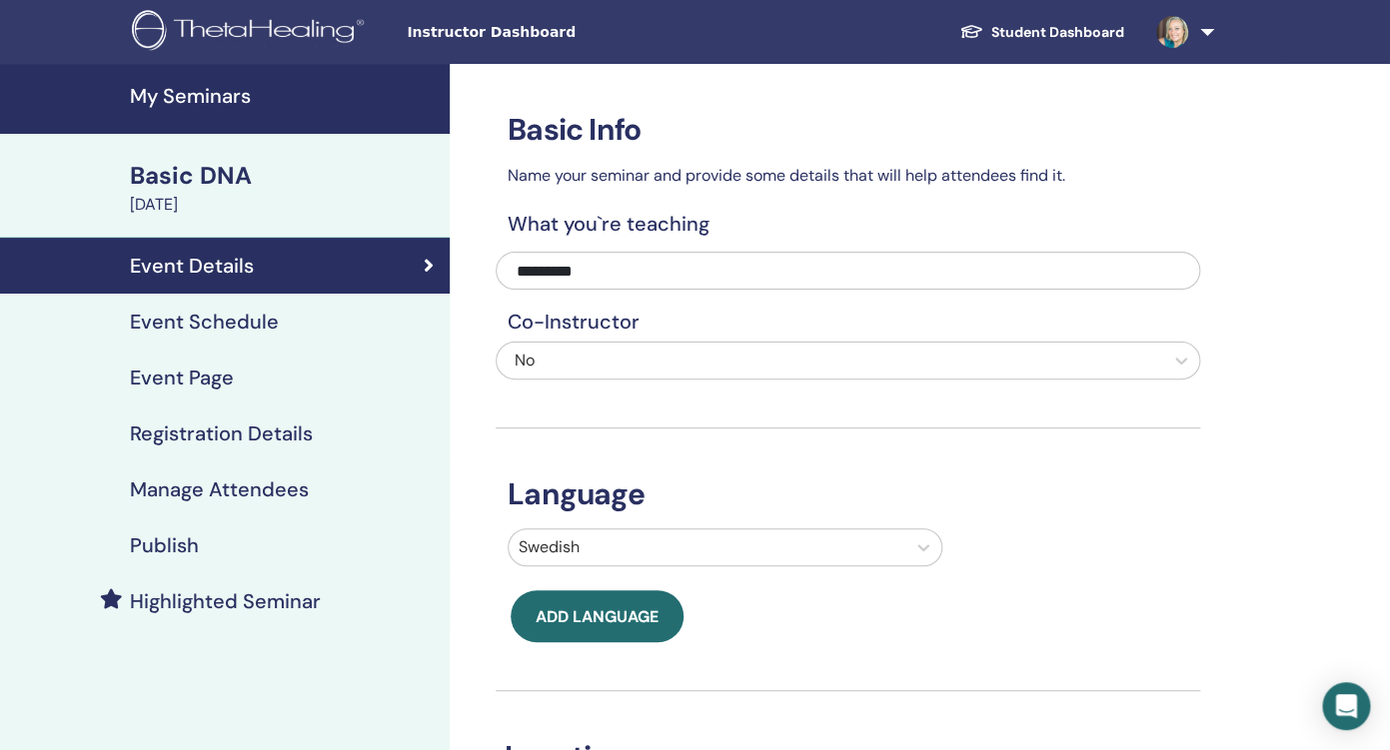
click at [198, 318] on h4 "Event Schedule" at bounding box center [204, 322] width 149 height 24
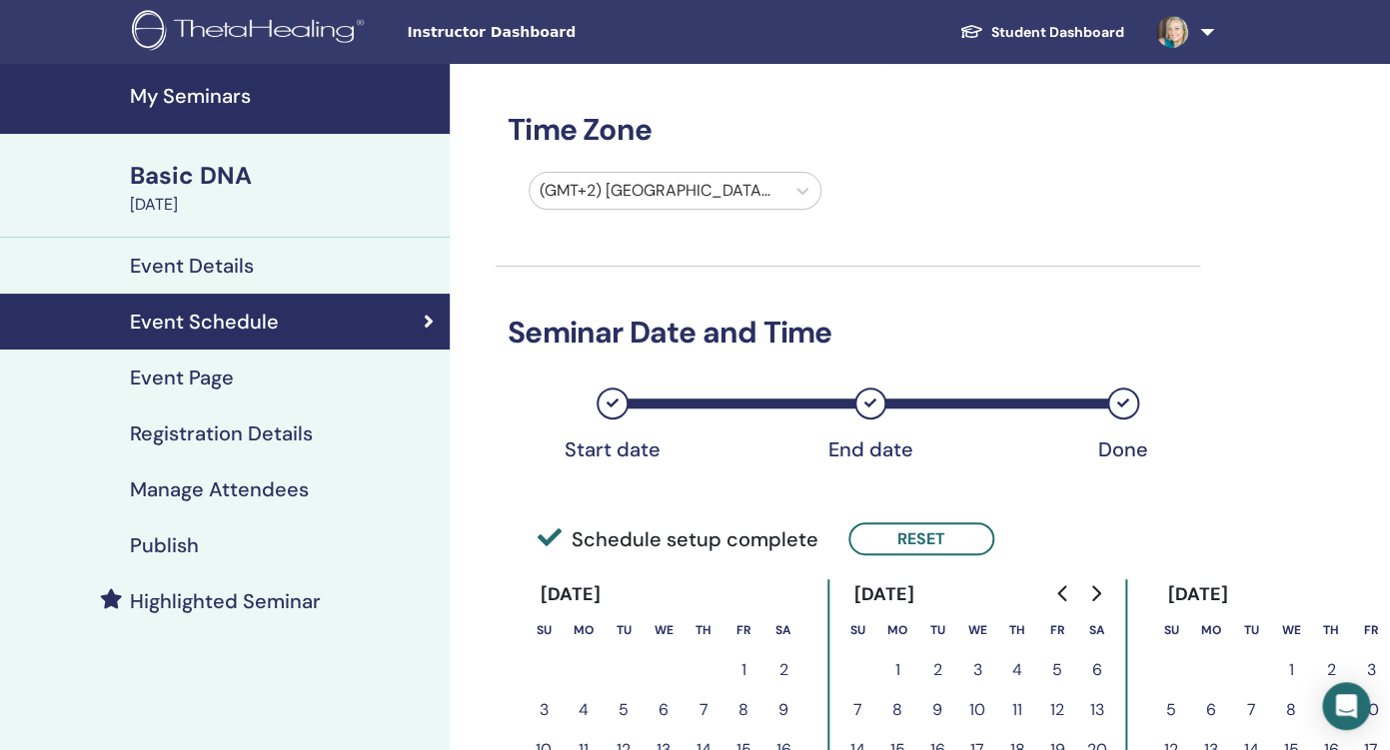
click at [170, 374] on h4 "Event Page" at bounding box center [182, 378] width 104 height 24
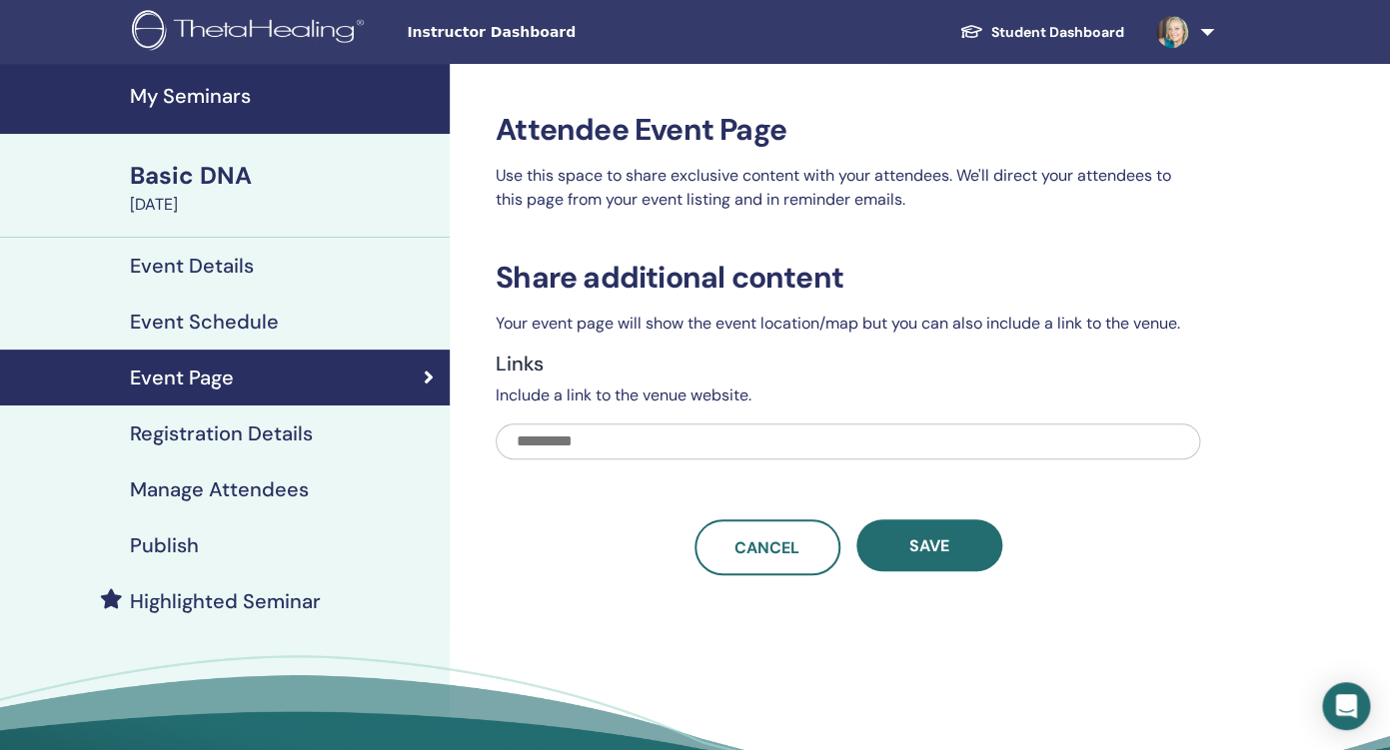
click at [284, 433] on h4 "Registration Details" at bounding box center [221, 434] width 183 height 24
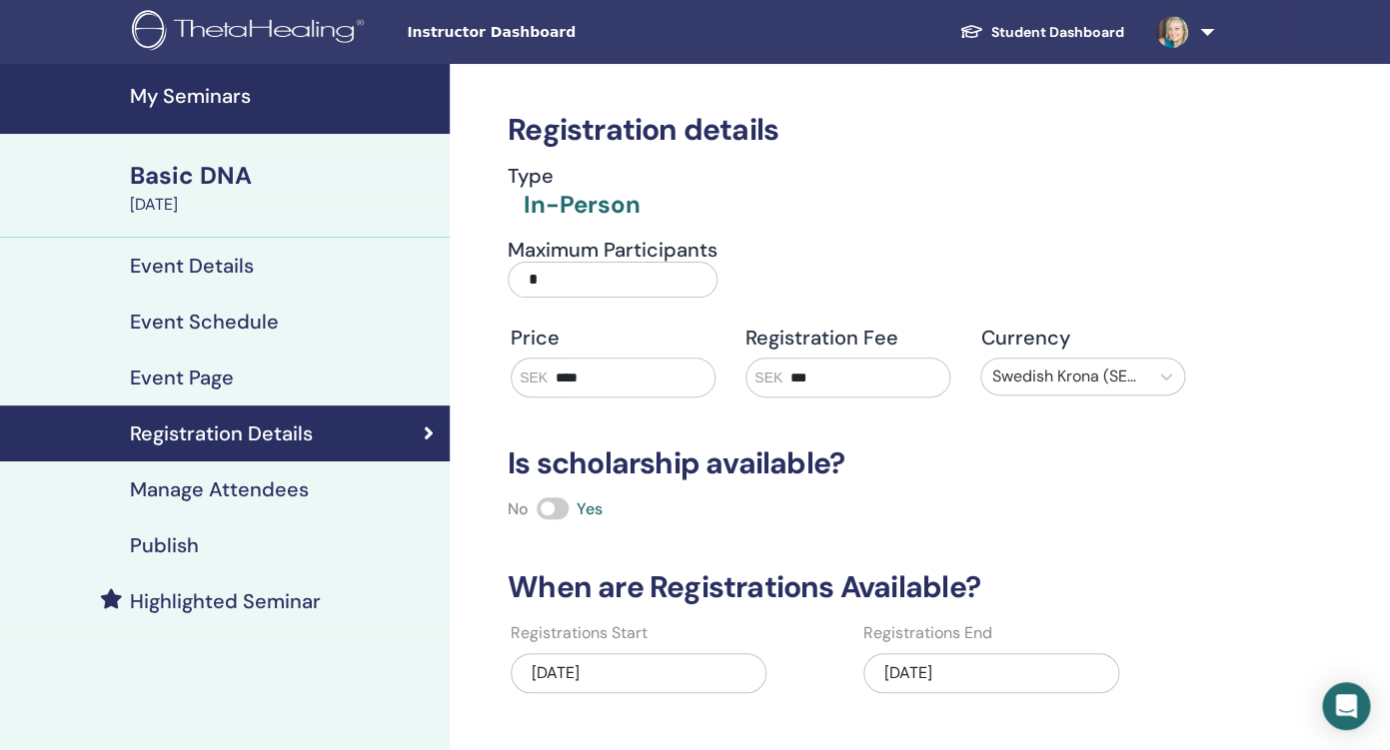
click at [226, 494] on h4 "Manage Attendees" at bounding box center [219, 490] width 179 height 24
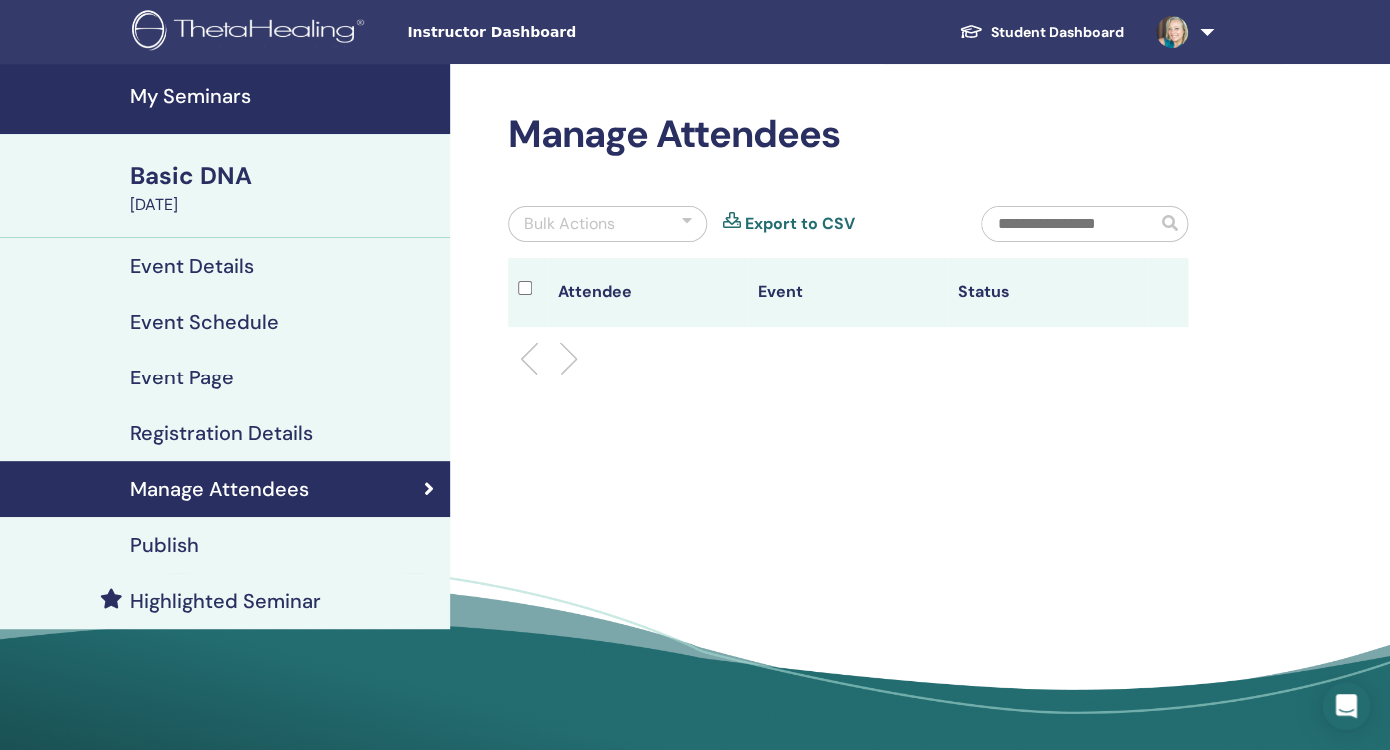
click at [183, 549] on h4 "Publish" at bounding box center [164, 545] width 69 height 24
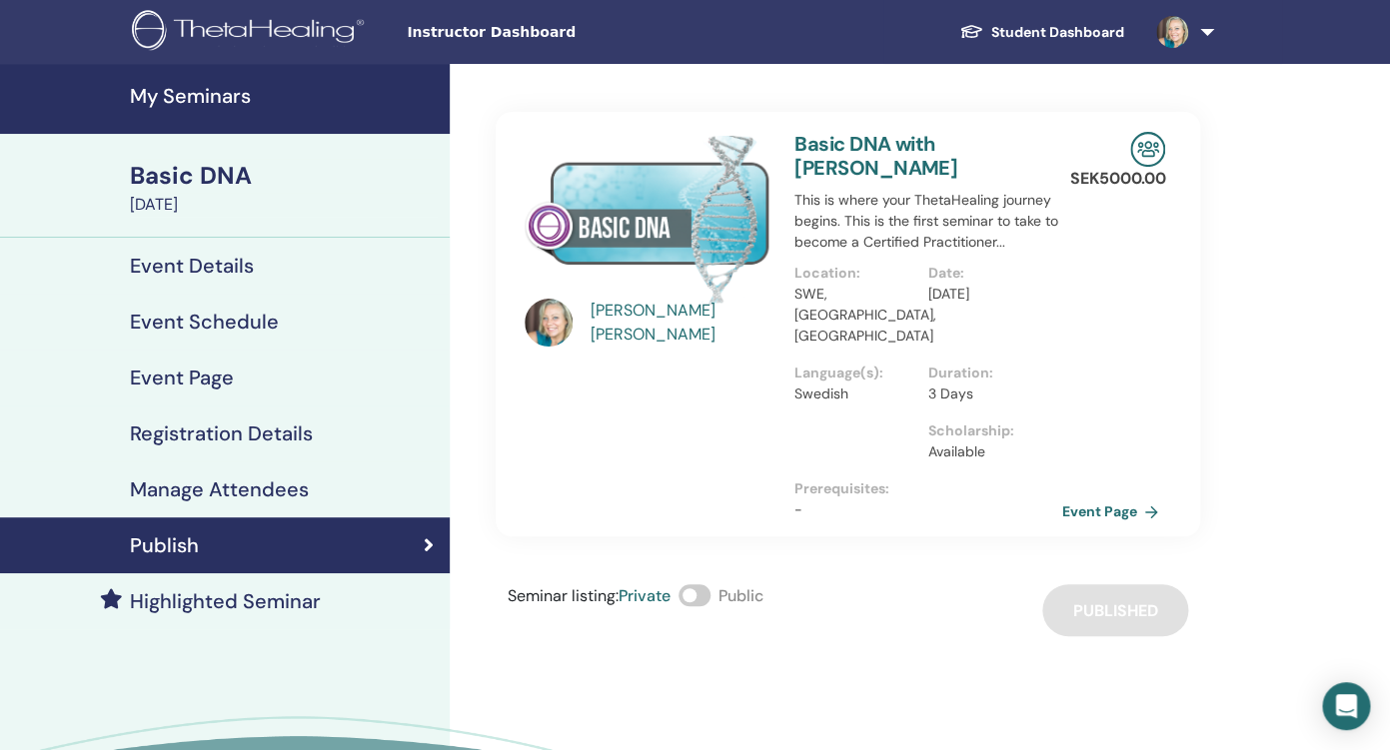
click at [173, 271] on h4 "Event Details" at bounding box center [192, 266] width 124 height 24
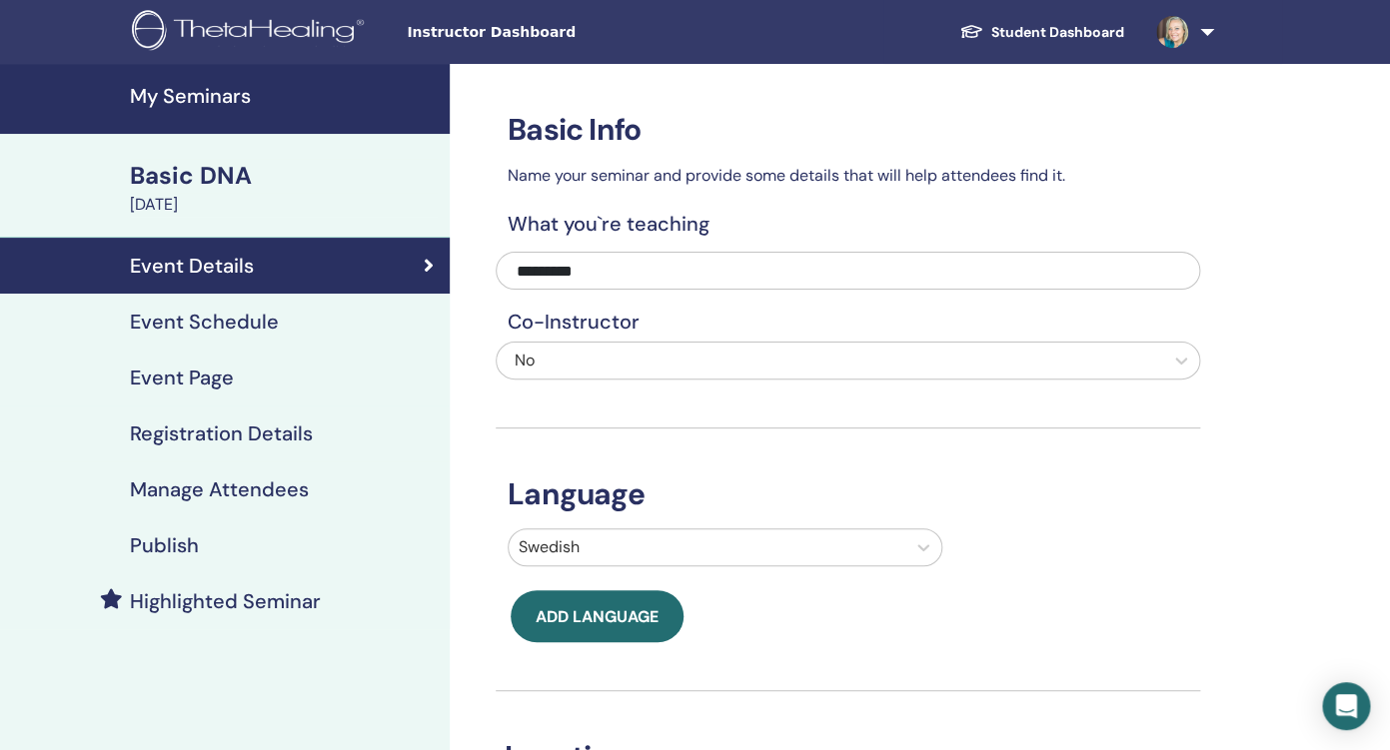
click at [180, 324] on h4 "Event Schedule" at bounding box center [204, 322] width 149 height 24
